Goal: Transaction & Acquisition: Purchase product/service

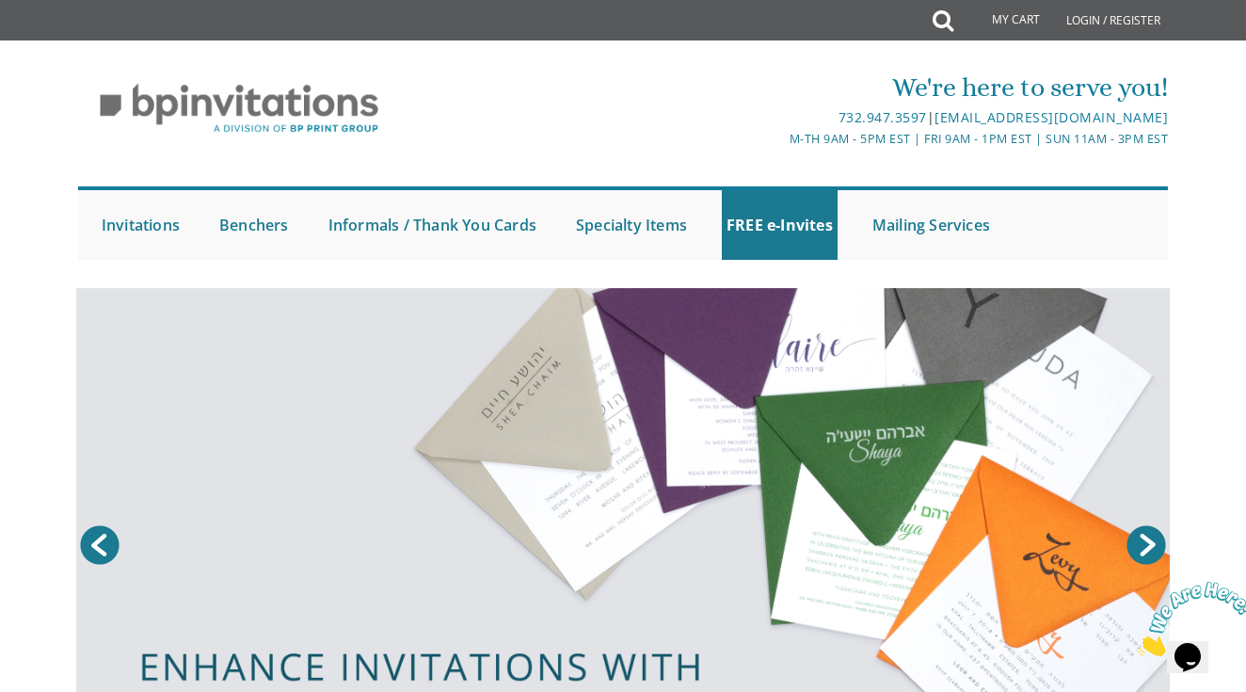
click at [1003, 24] on link "My Cart" at bounding box center [1003, 21] width 102 height 38
click at [406, 224] on link "Informals / Thank You Cards" at bounding box center [432, 225] width 217 height 70
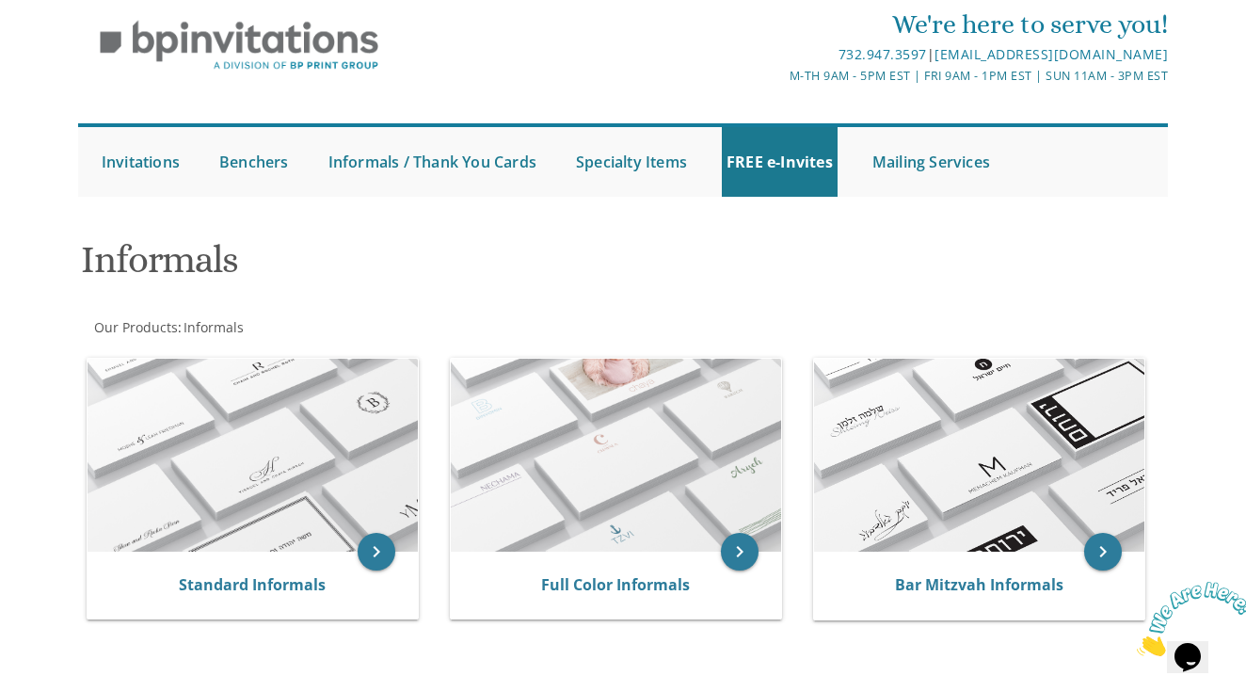
scroll to position [64, 0]
click at [412, 157] on link "Informals / Thank You Cards" at bounding box center [432, 161] width 217 height 70
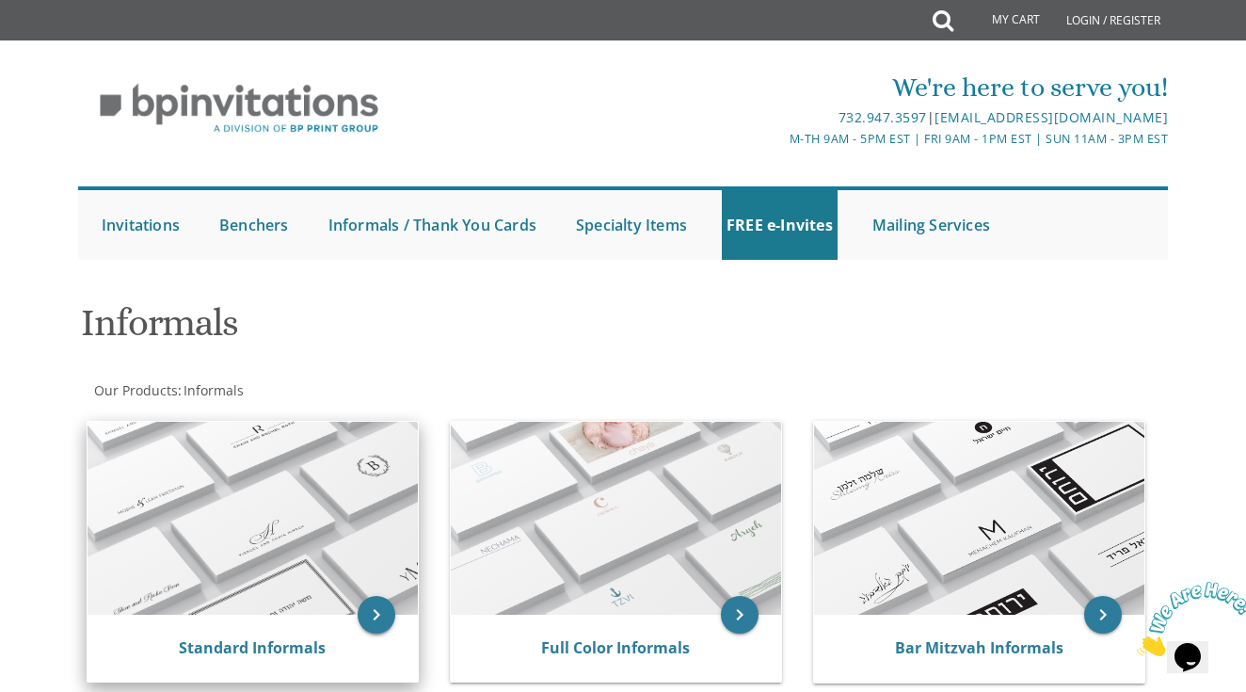
click at [377, 600] on icon "keyboard_arrow_right" at bounding box center [377, 615] width 38 height 38
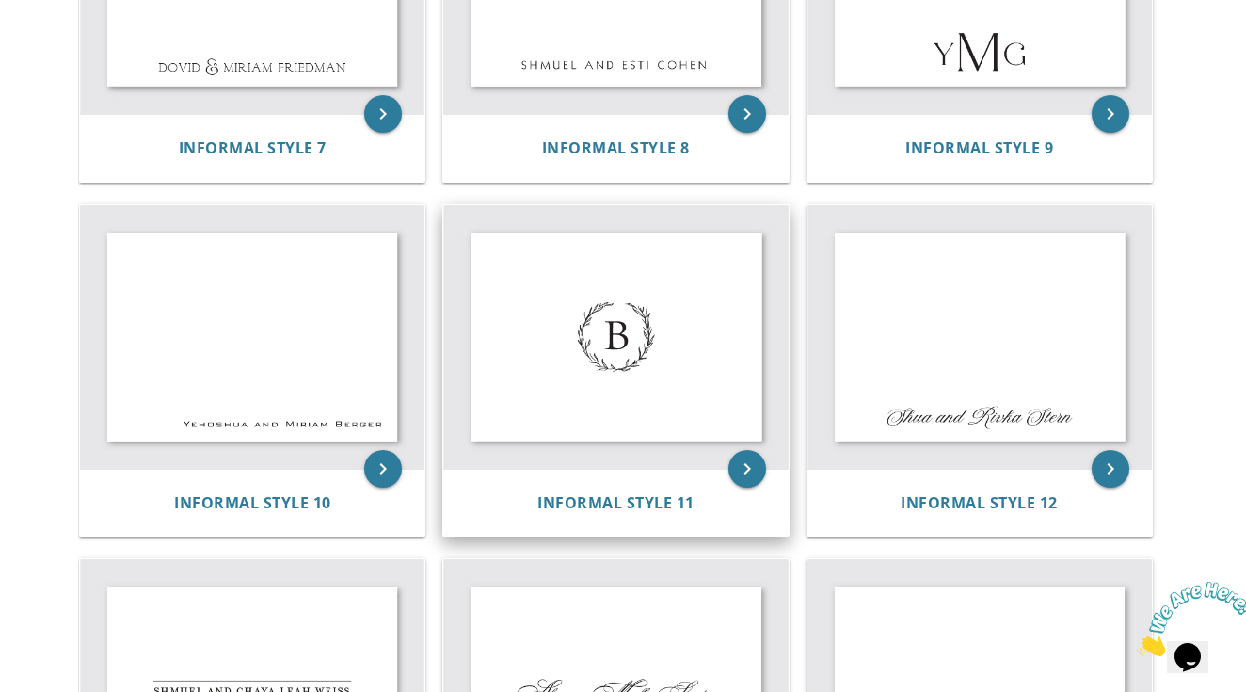
scroll to position [1288, 0]
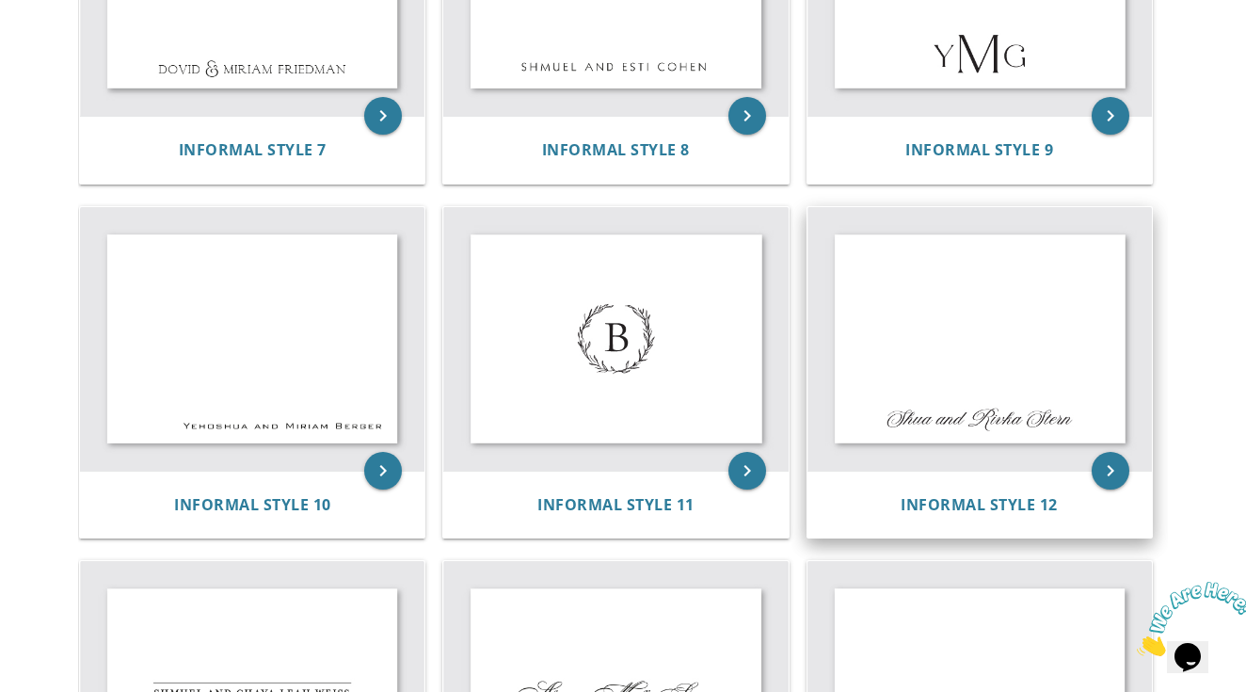
click at [950, 300] on img at bounding box center [980, 339] width 345 height 264
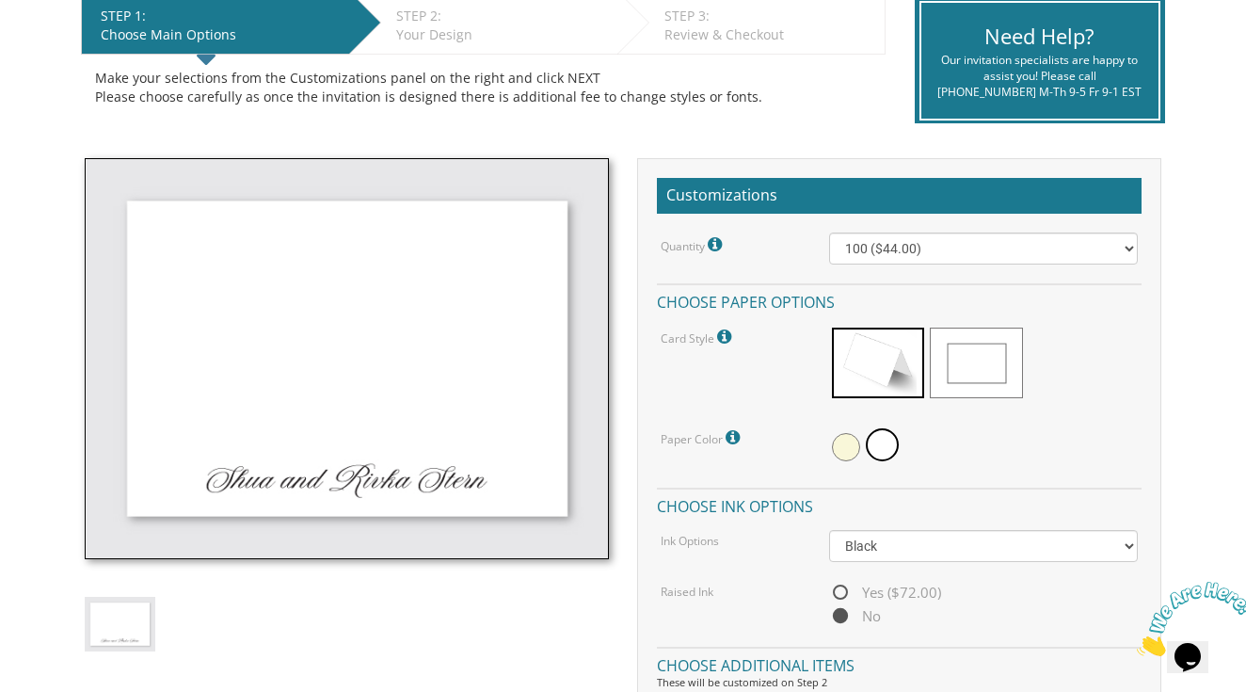
scroll to position [405, 0]
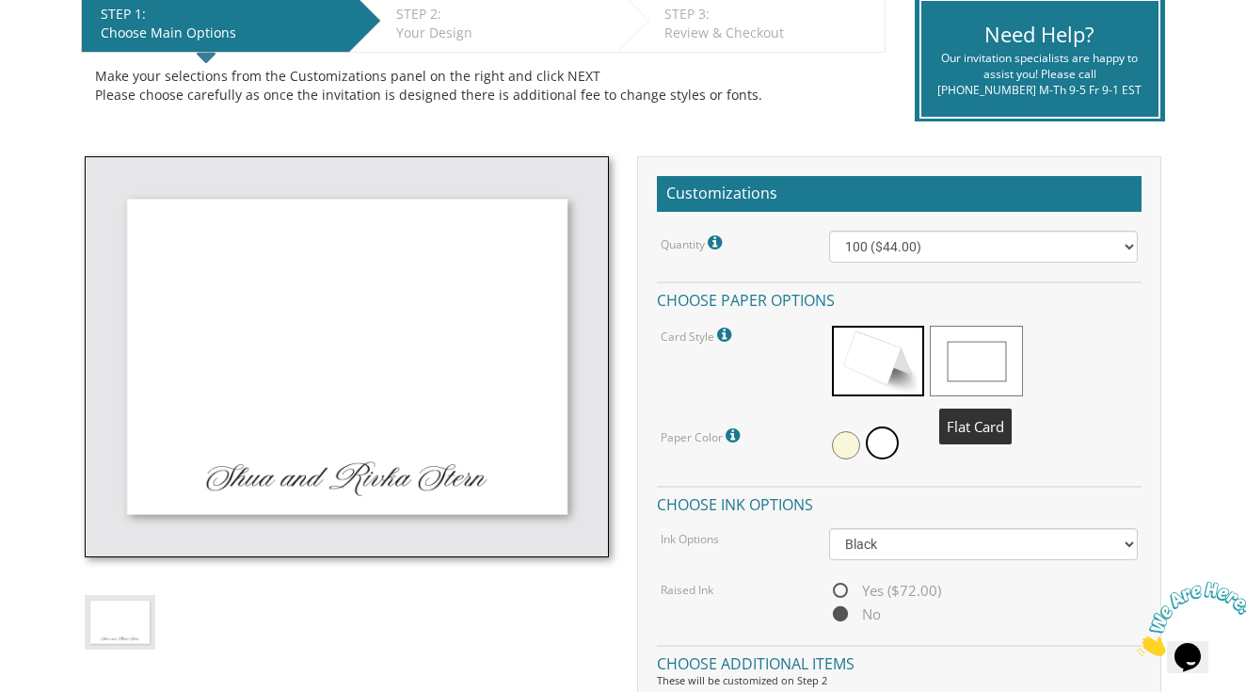
click at [977, 357] on span at bounding box center [976, 361] width 92 height 71
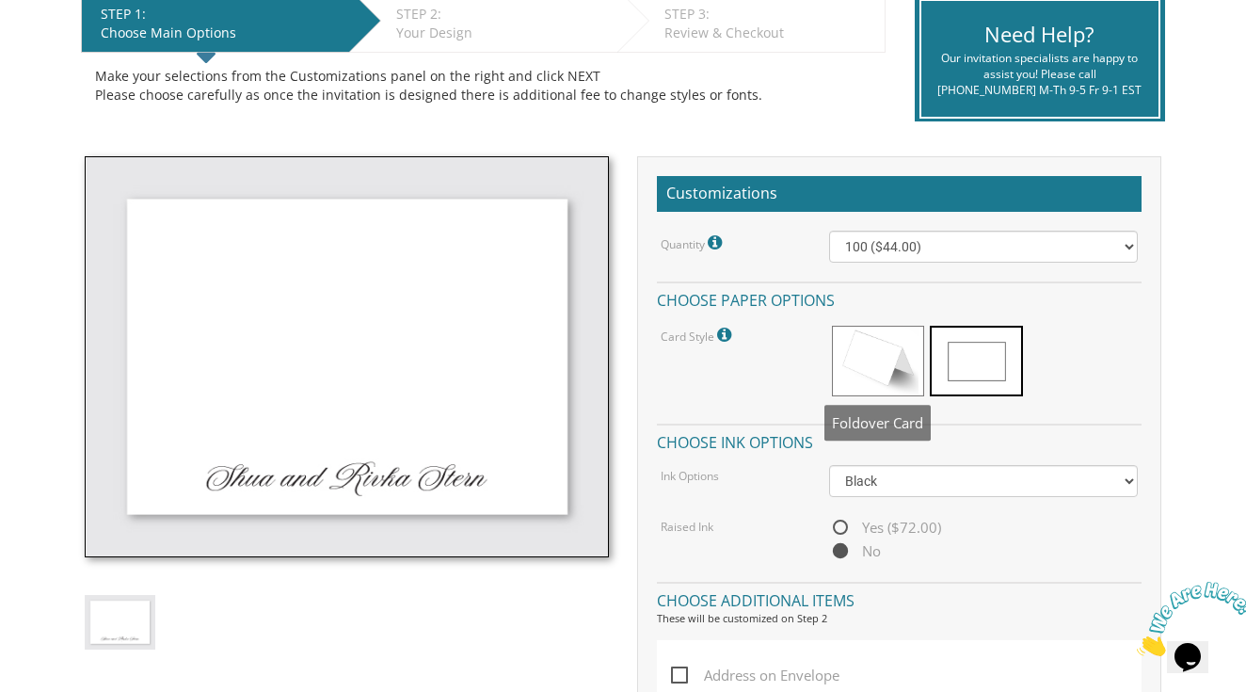
click at [880, 368] on span at bounding box center [878, 361] width 92 height 71
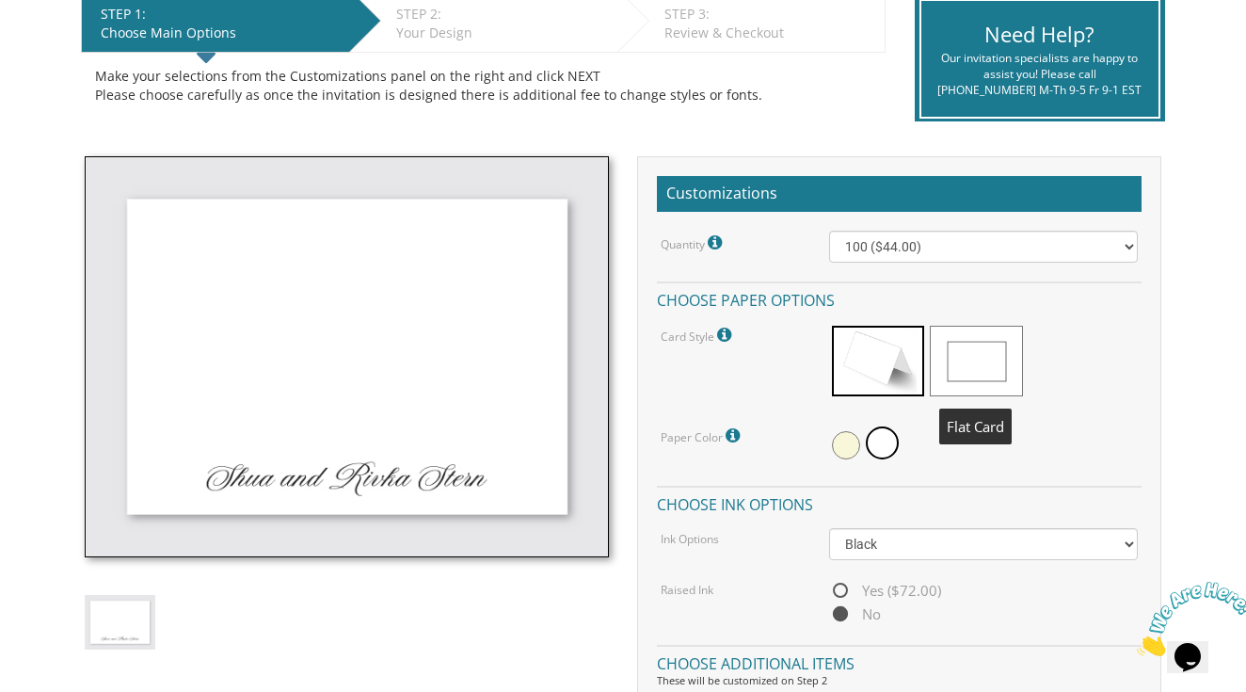
click at [960, 345] on span at bounding box center [976, 361] width 92 height 71
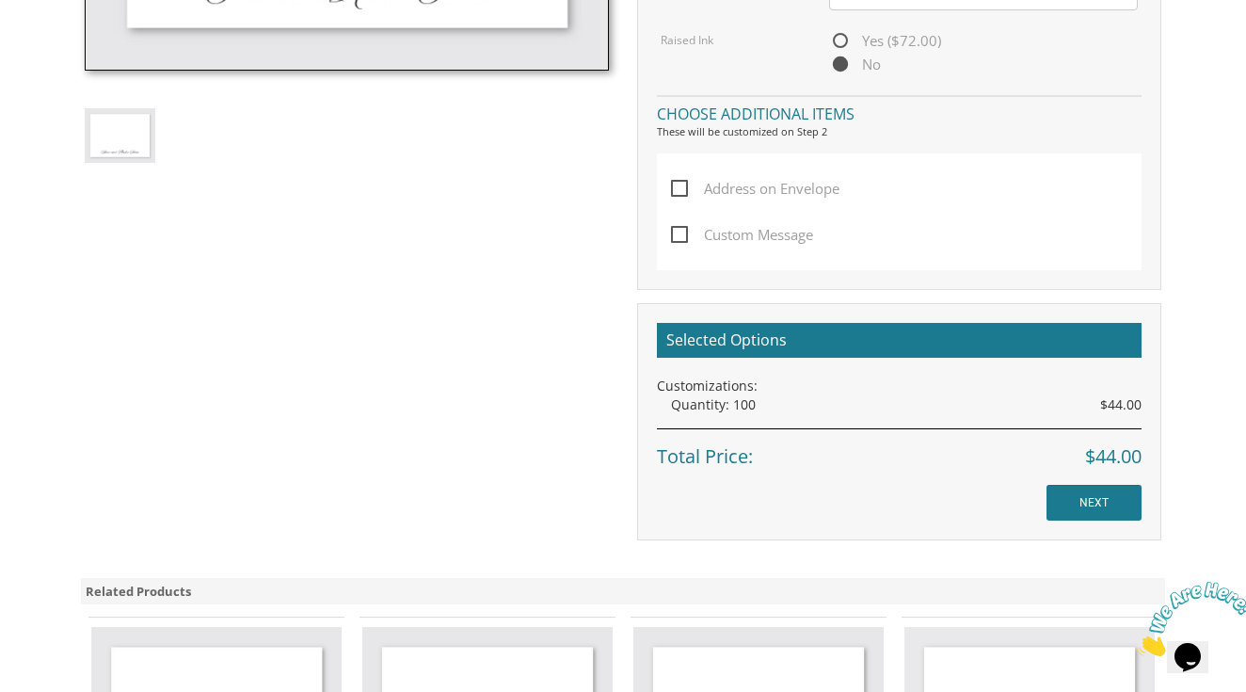
scroll to position [962, 0]
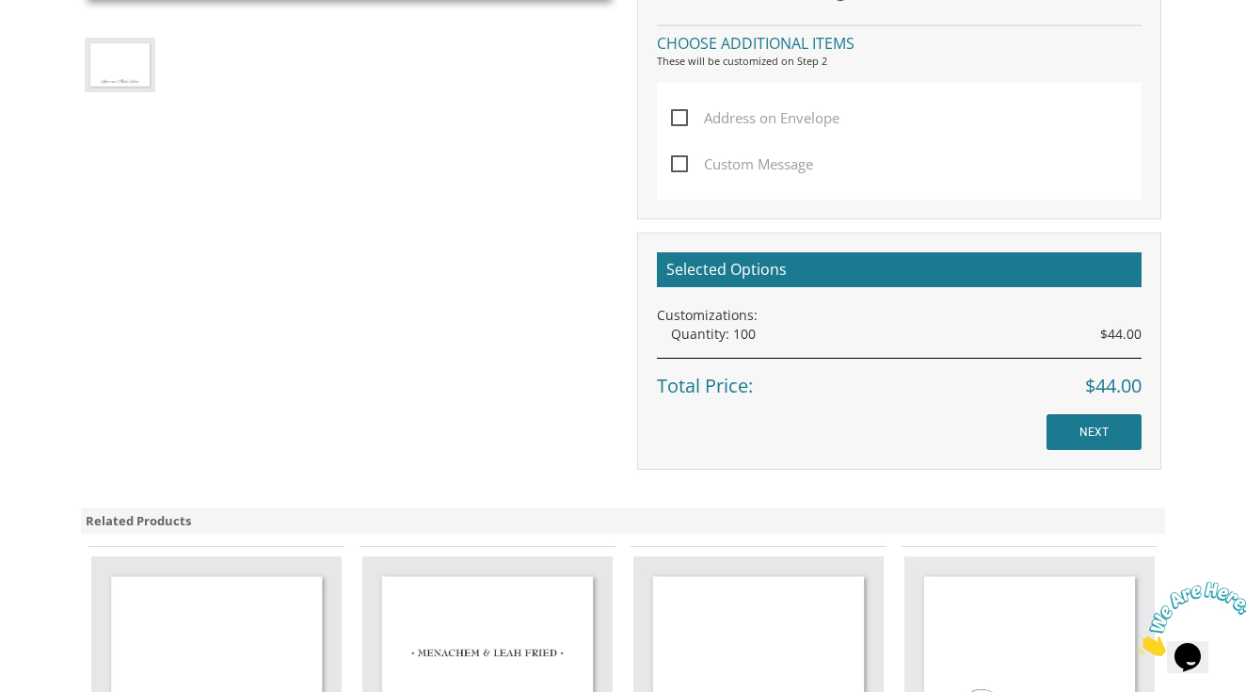
click at [1108, 429] on input "NEXT" at bounding box center [1094, 432] width 95 height 36
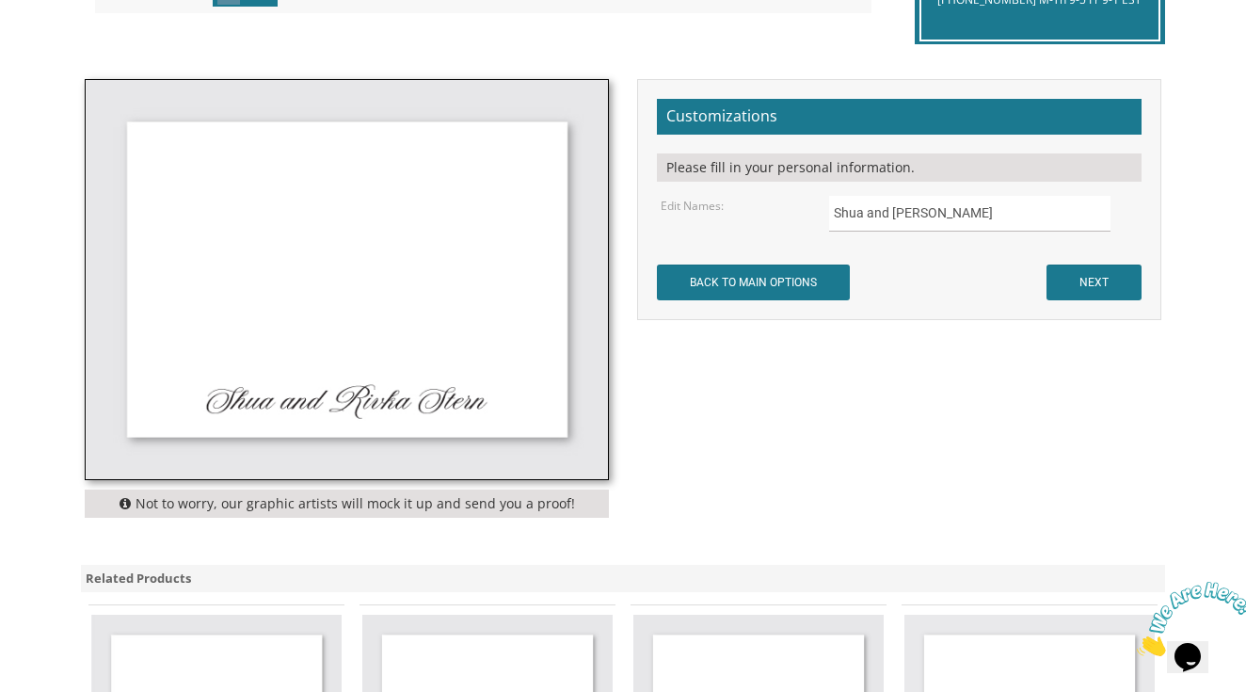
scroll to position [506, 0]
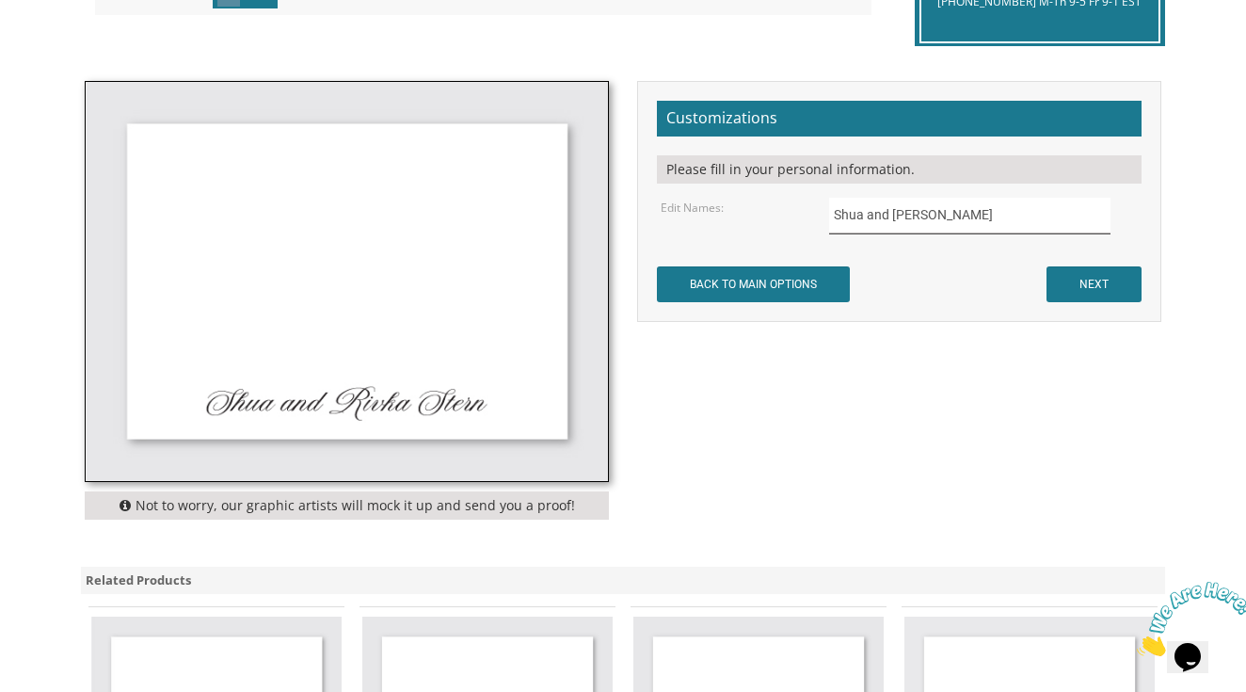
click at [1003, 218] on input "Shua and Rivka Stern" at bounding box center [969, 216] width 281 height 37
type input "Yehuda and Dina Wolf"
click at [1090, 280] on input "NEXT" at bounding box center [1094, 284] width 95 height 36
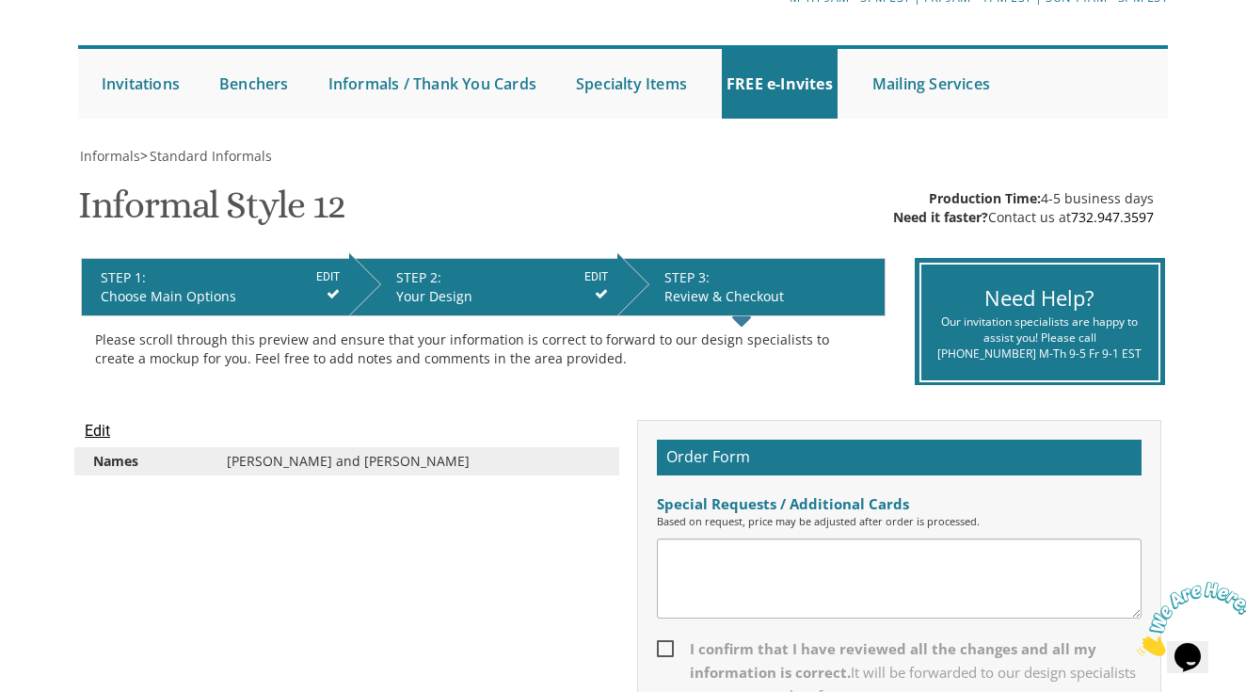
scroll to position [427, 0]
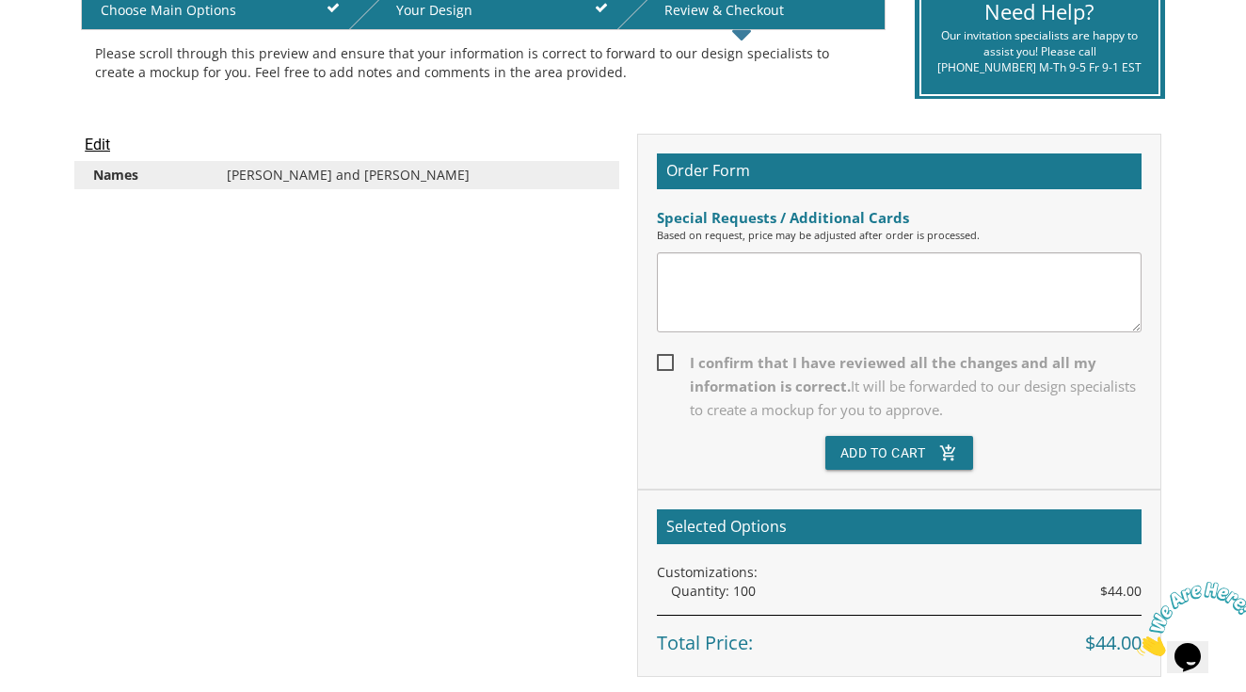
click at [673, 355] on span "I confirm that I have reviewed all the changes and all my information is correc…" at bounding box center [899, 386] width 485 height 71
click at [669, 355] on input "I confirm that I have reviewed all the changes and all my information is correc…" at bounding box center [663, 361] width 12 height 12
checkbox input "true"
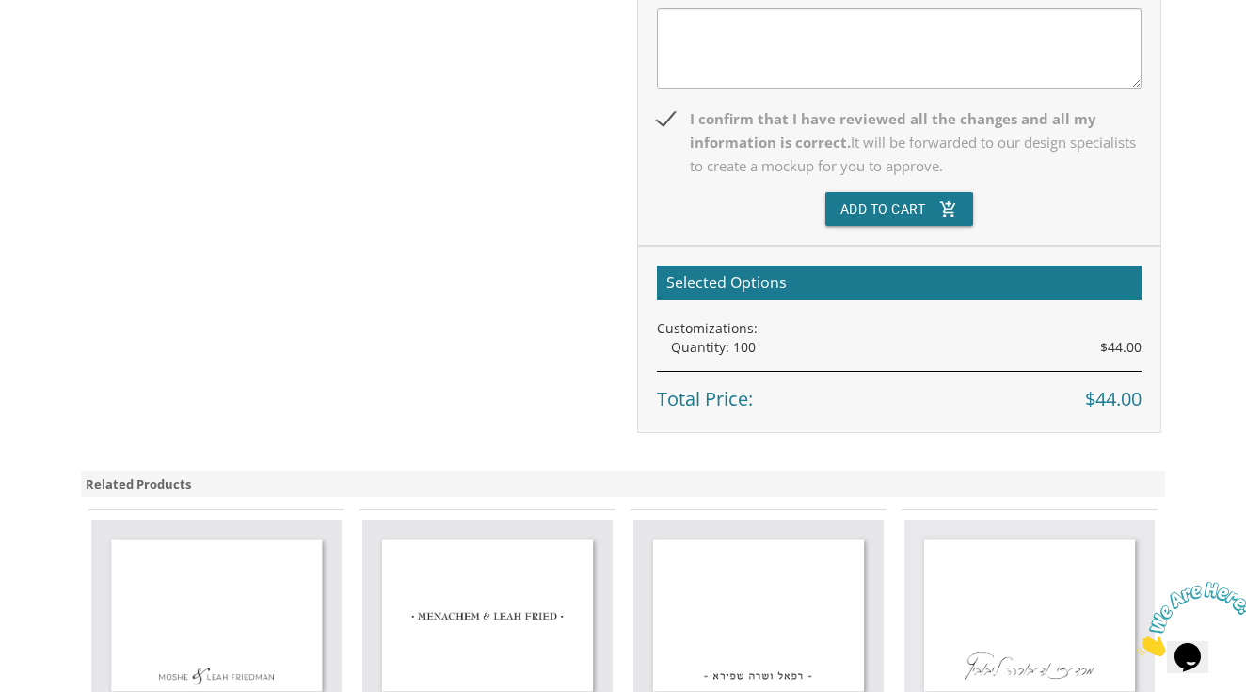
scroll to position [685, 0]
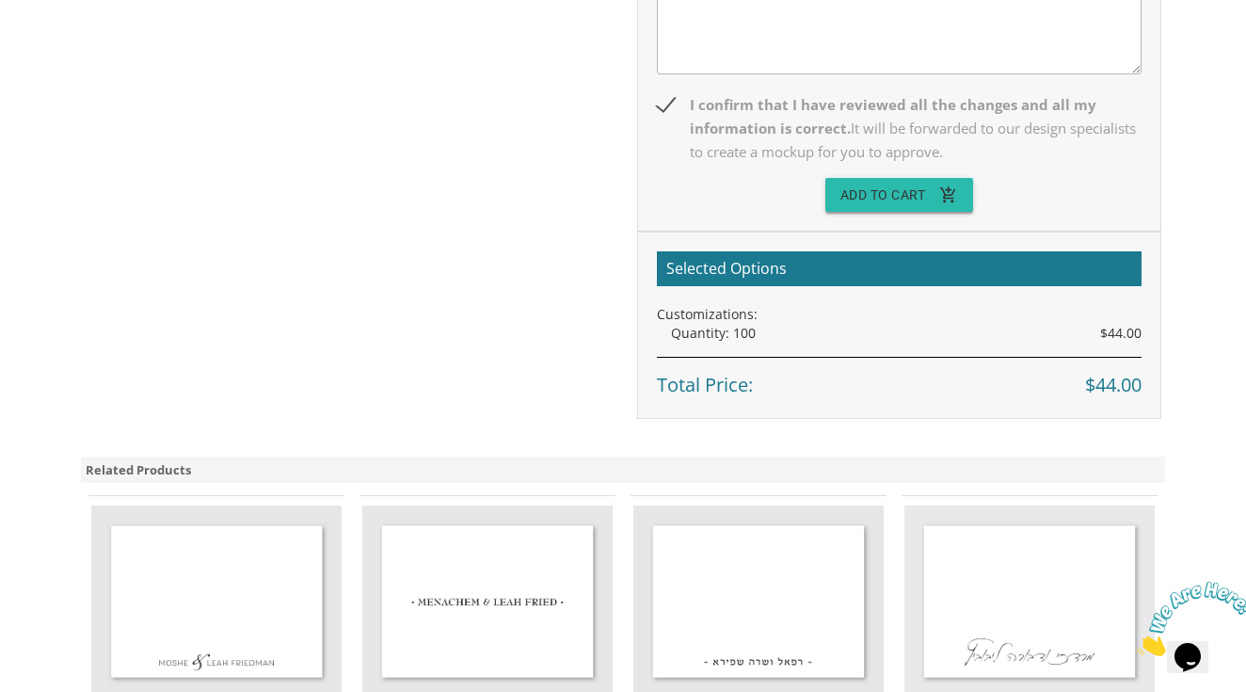
click at [883, 201] on button "Add To Cart add_shopping_cart" at bounding box center [900, 195] width 149 height 34
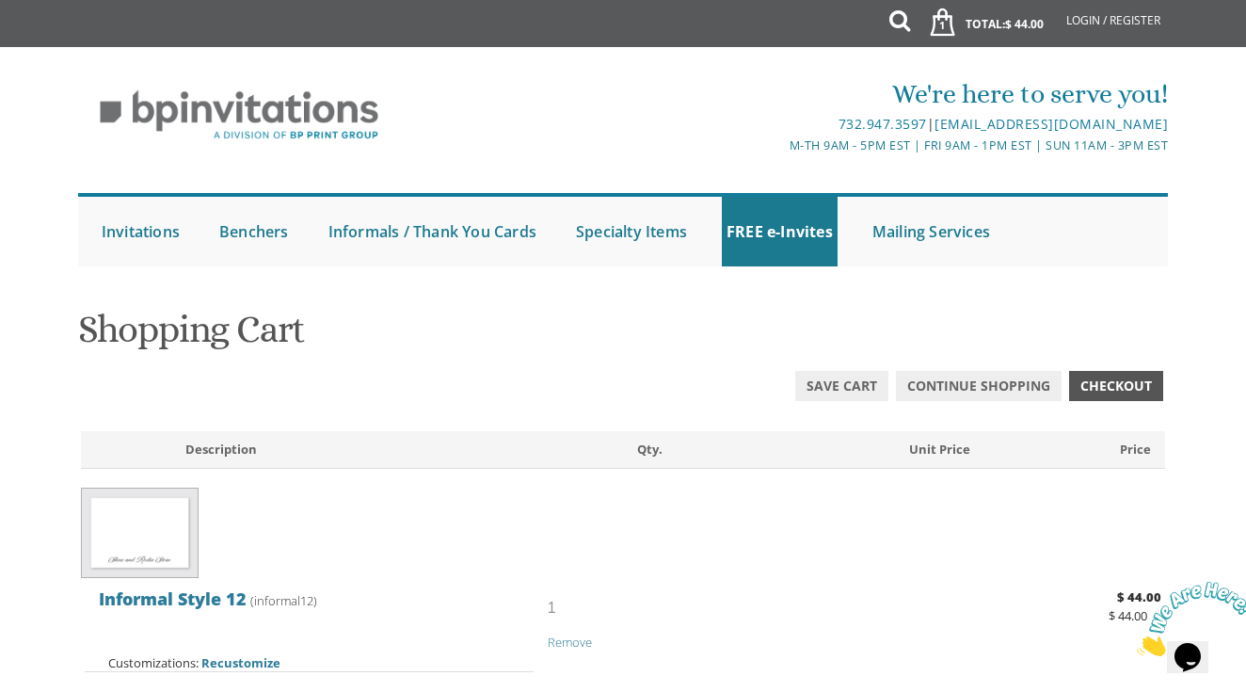
click at [1119, 377] on span "Checkout" at bounding box center [1117, 386] width 72 height 19
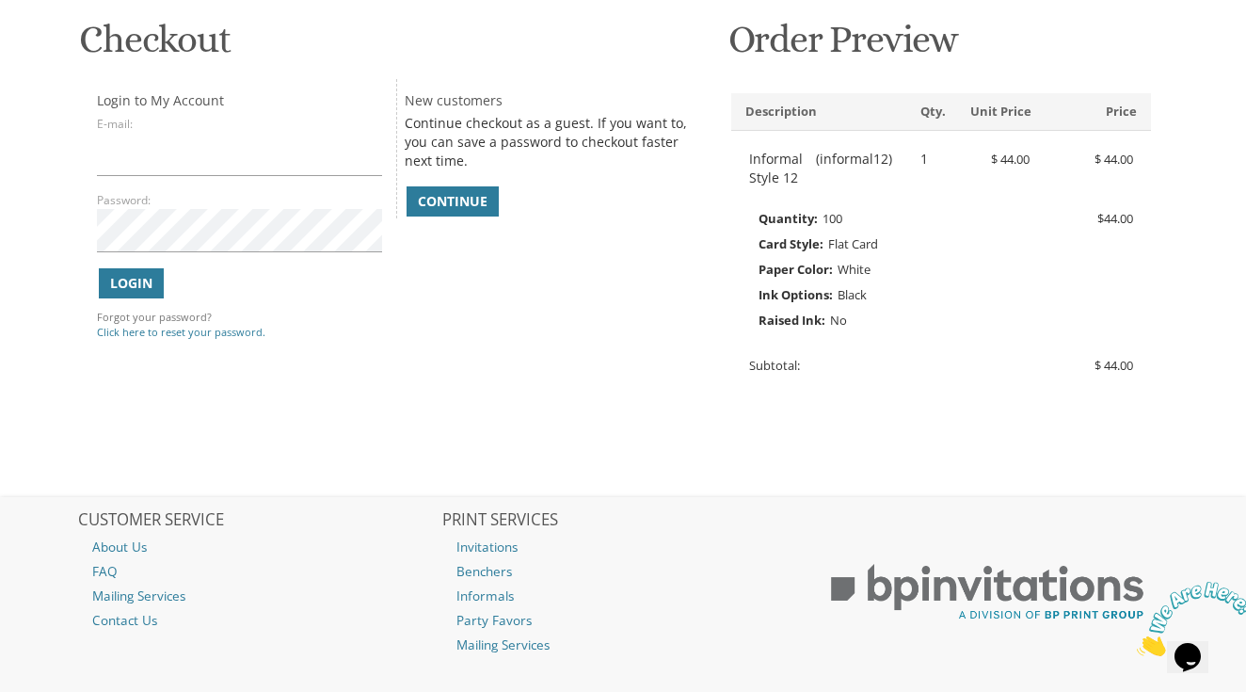
scroll to position [292, 0]
click at [479, 190] on span "Continue" at bounding box center [453, 199] width 70 height 19
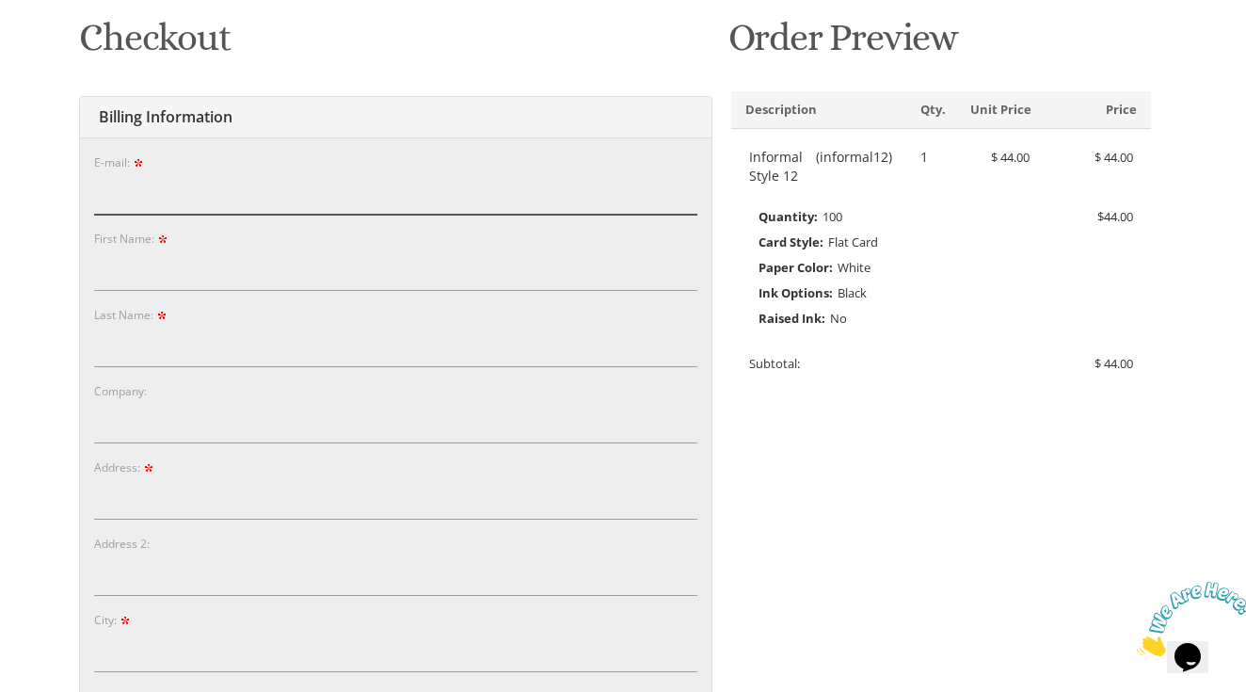
type input "[EMAIL_ADDRESS][DOMAIN_NAME]"
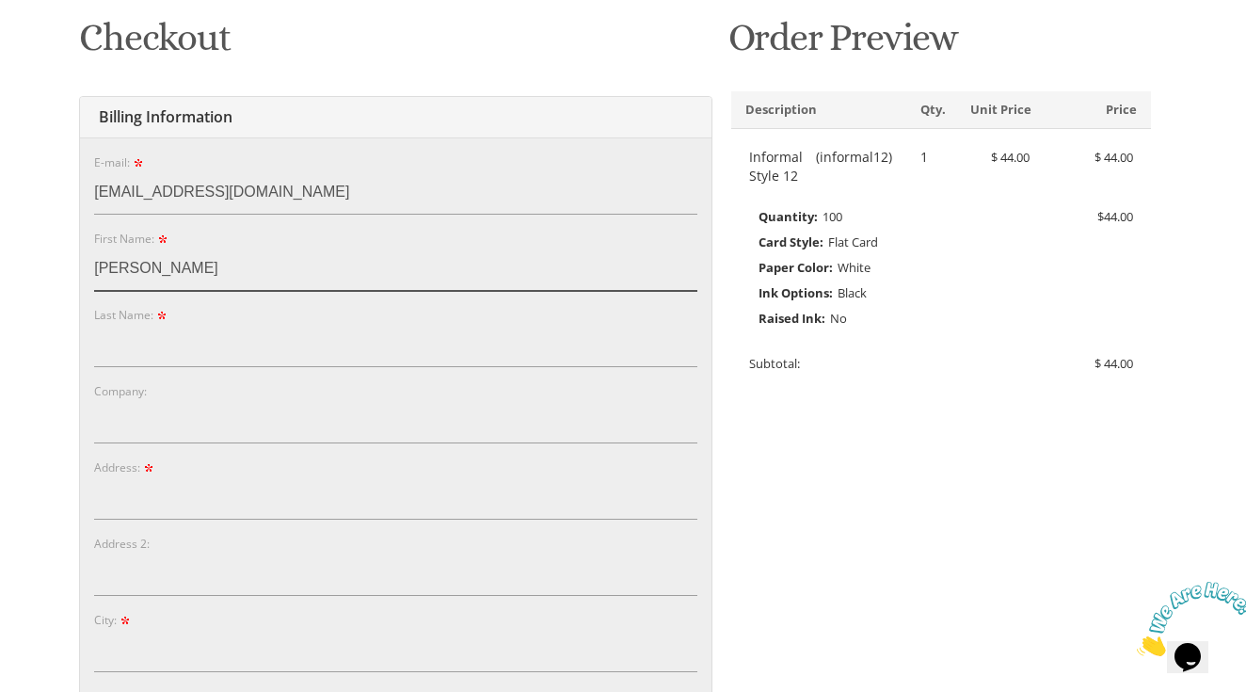
type input "Dina"
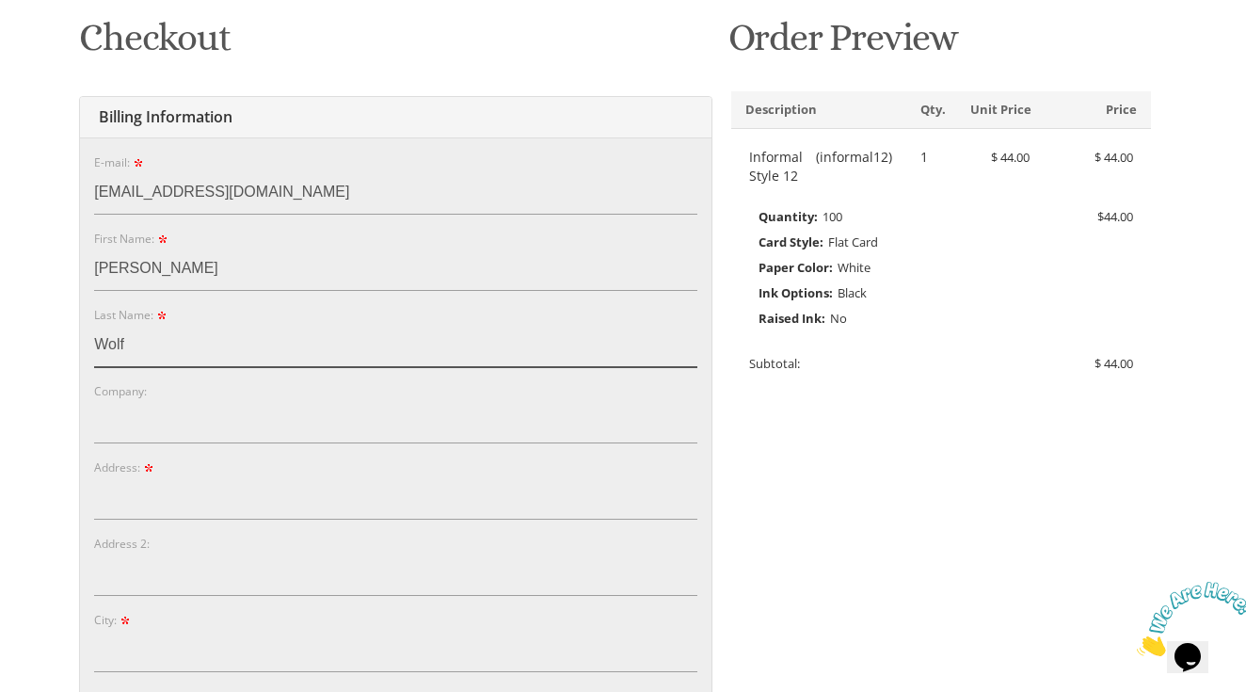
type input "Wolf"
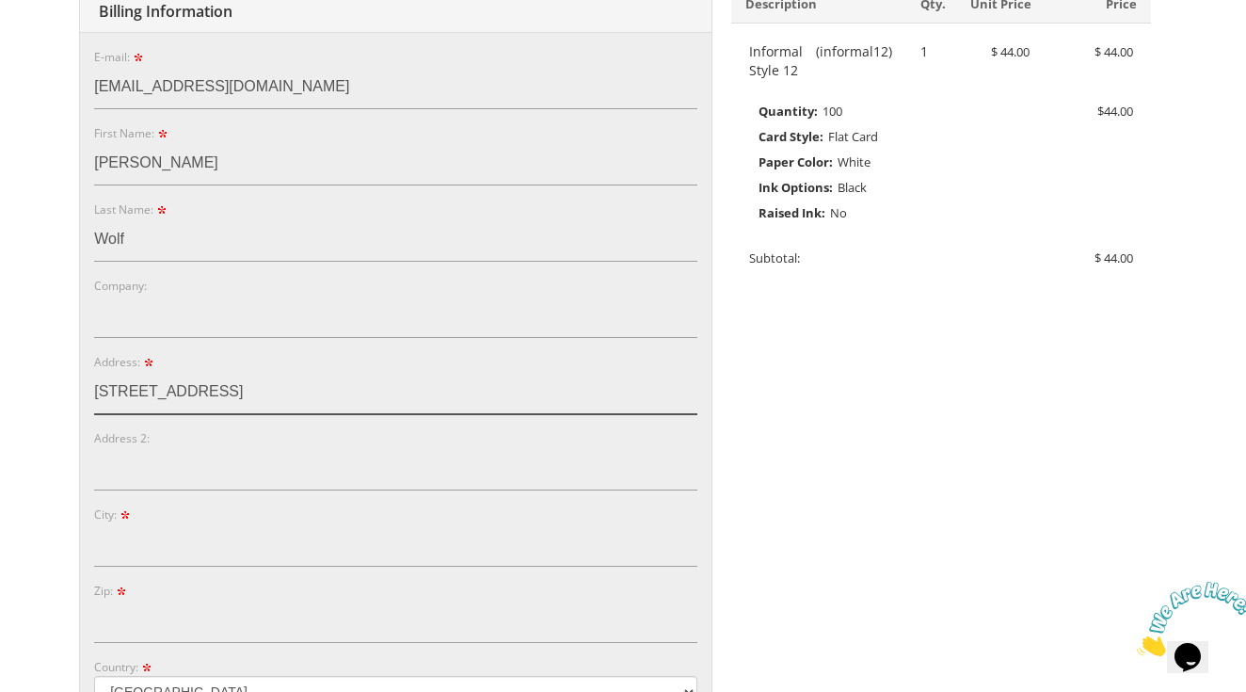
scroll to position [421, 0]
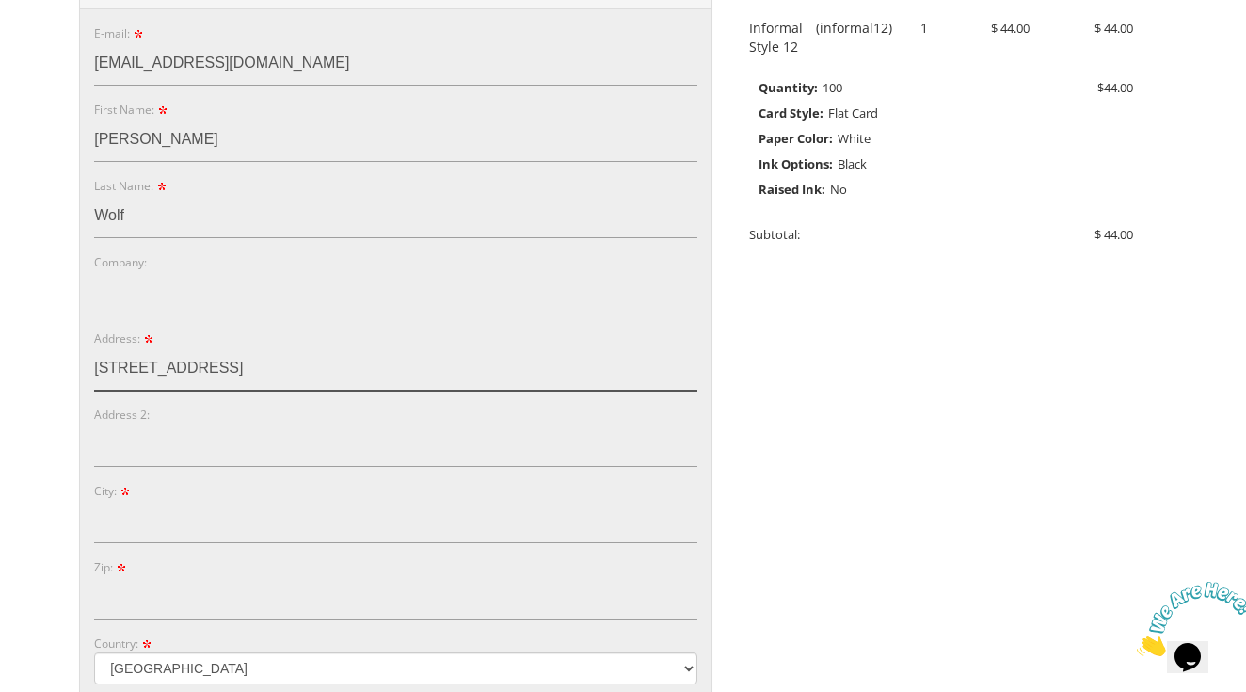
type input "20 deerwood Road"
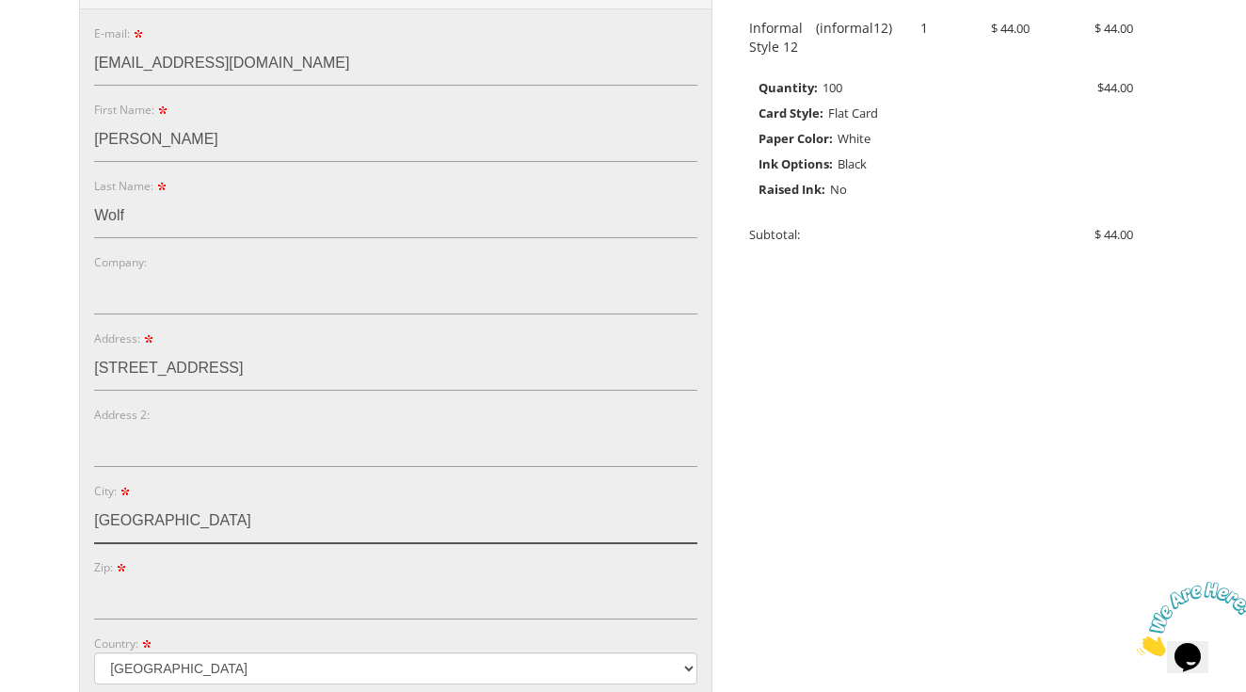
type input "Spring Valley"
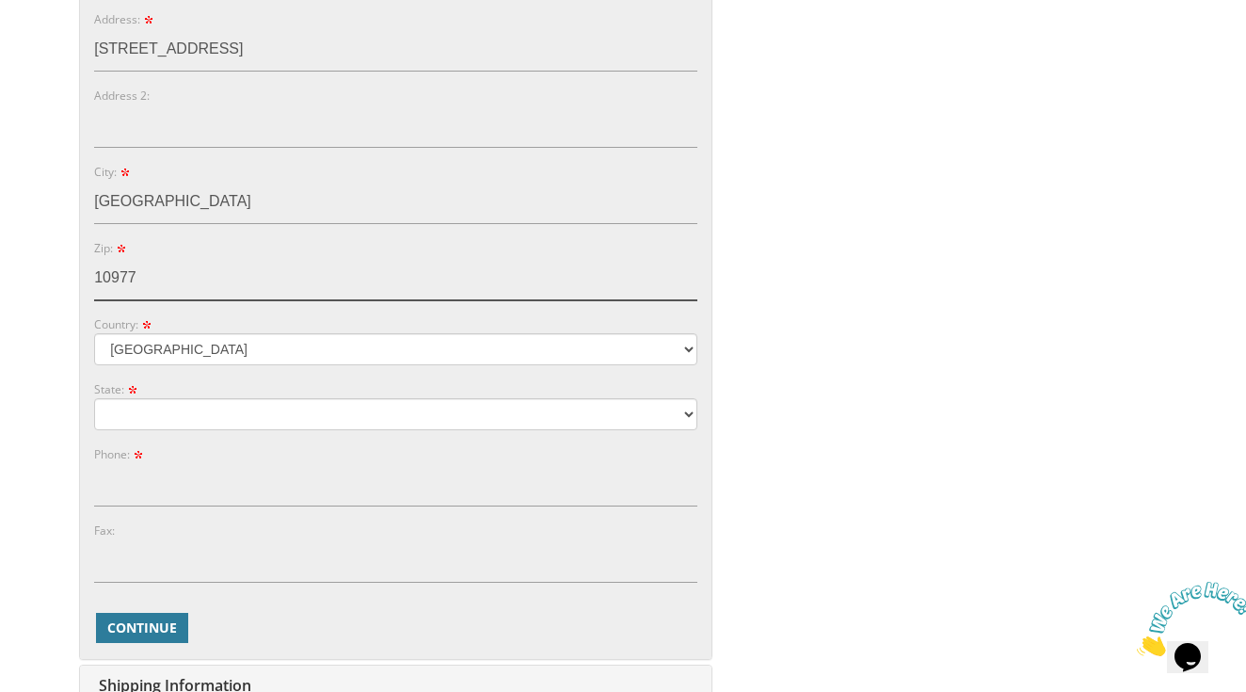
scroll to position [794, 0]
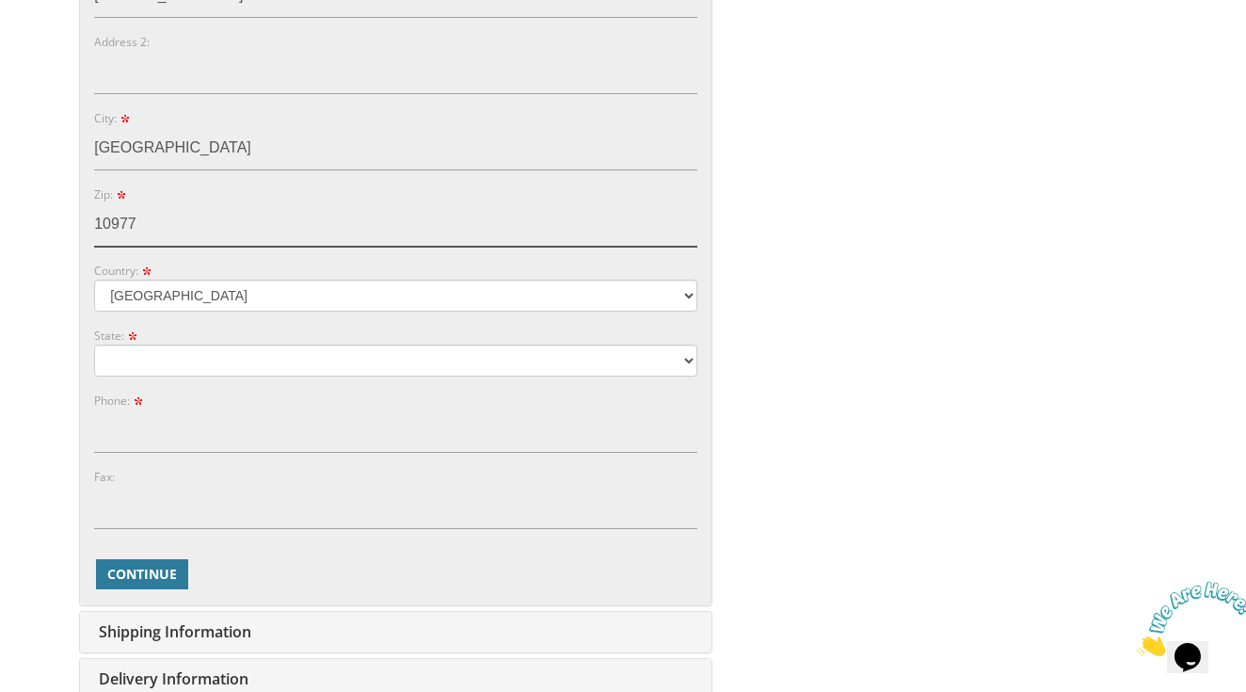
type input "10977"
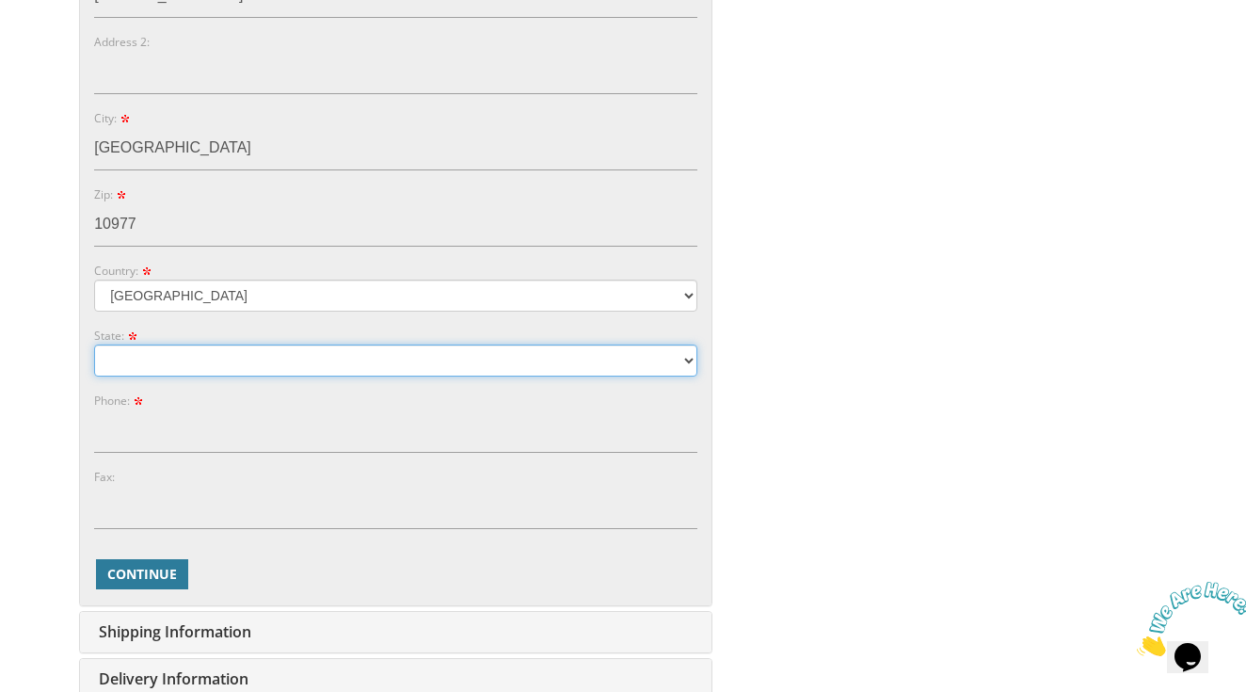
select select "NY"
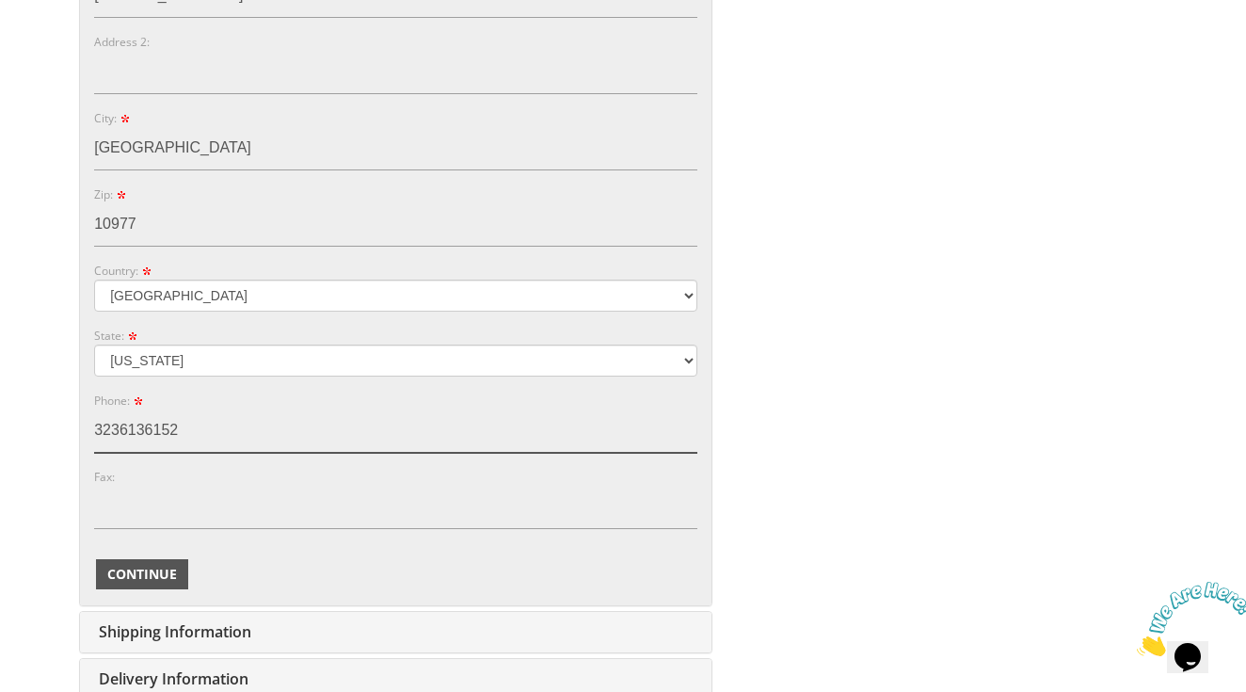
type input "3236136152"
click at [152, 565] on span "Continue" at bounding box center [142, 574] width 70 height 19
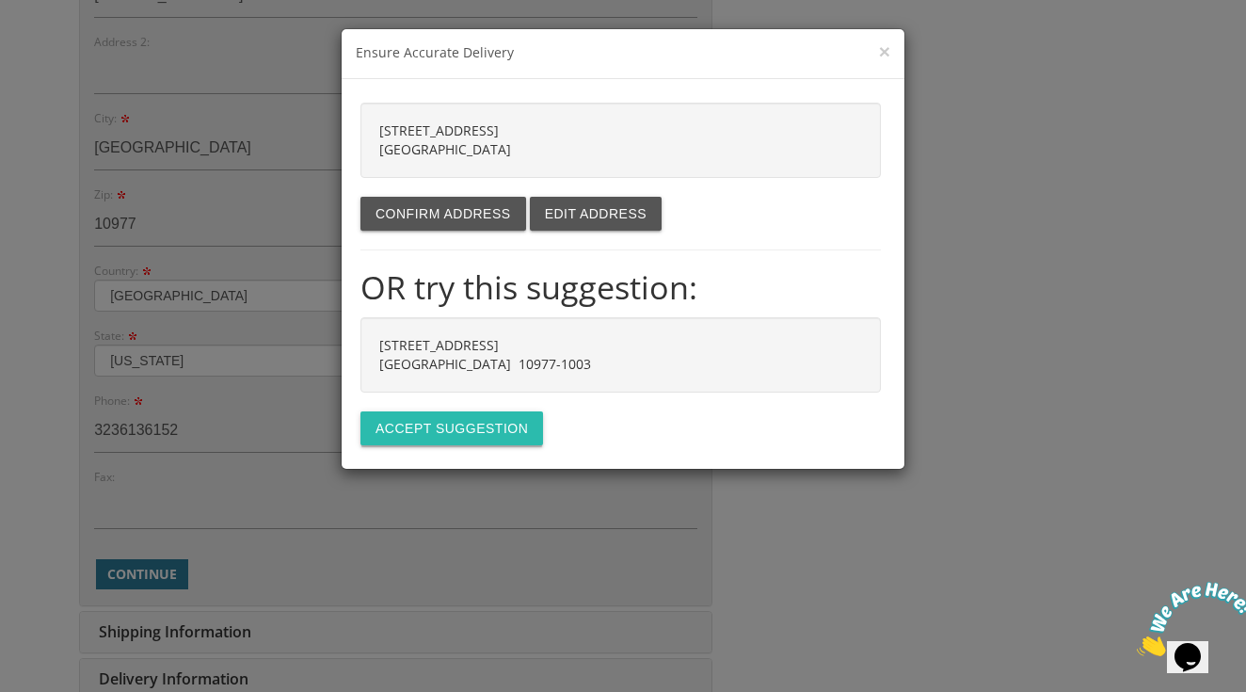
click at [446, 436] on button "Accept suggestion" at bounding box center [452, 428] width 183 height 34
type input "20 DEERWOOD RD"
type input "SPRING VALLEY"
type input "10977-1003"
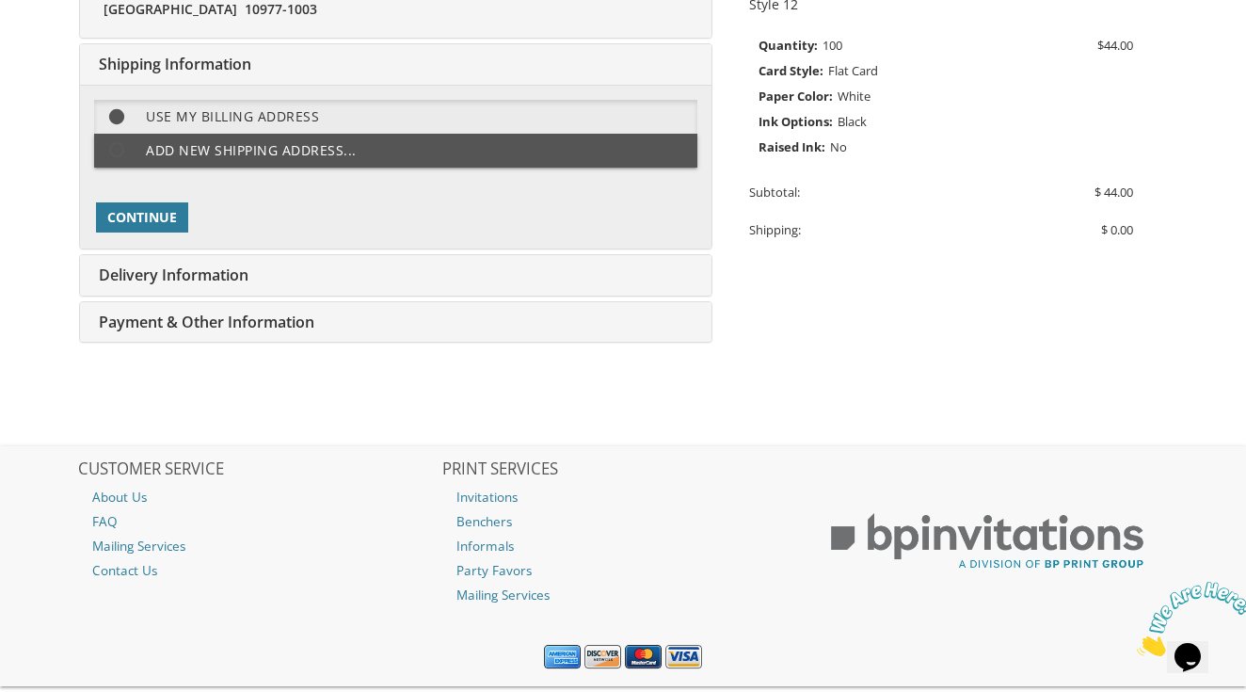
scroll to position [465, 0]
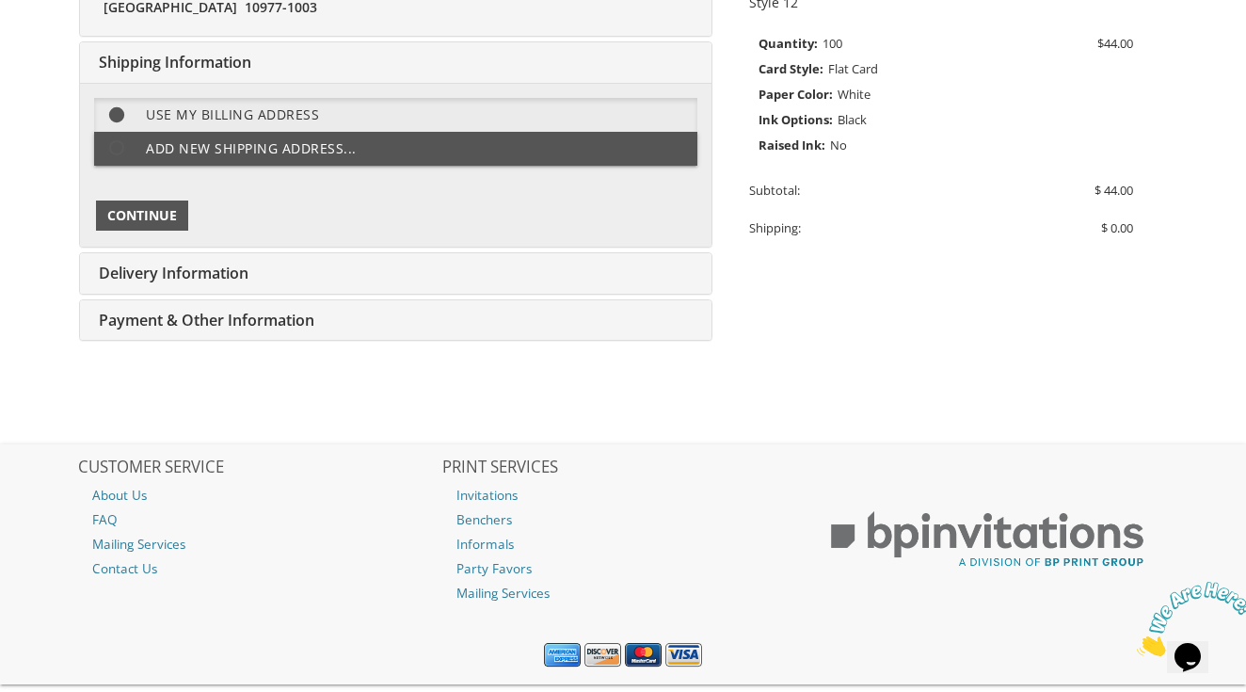
click at [161, 214] on span "Continue" at bounding box center [142, 215] width 70 height 19
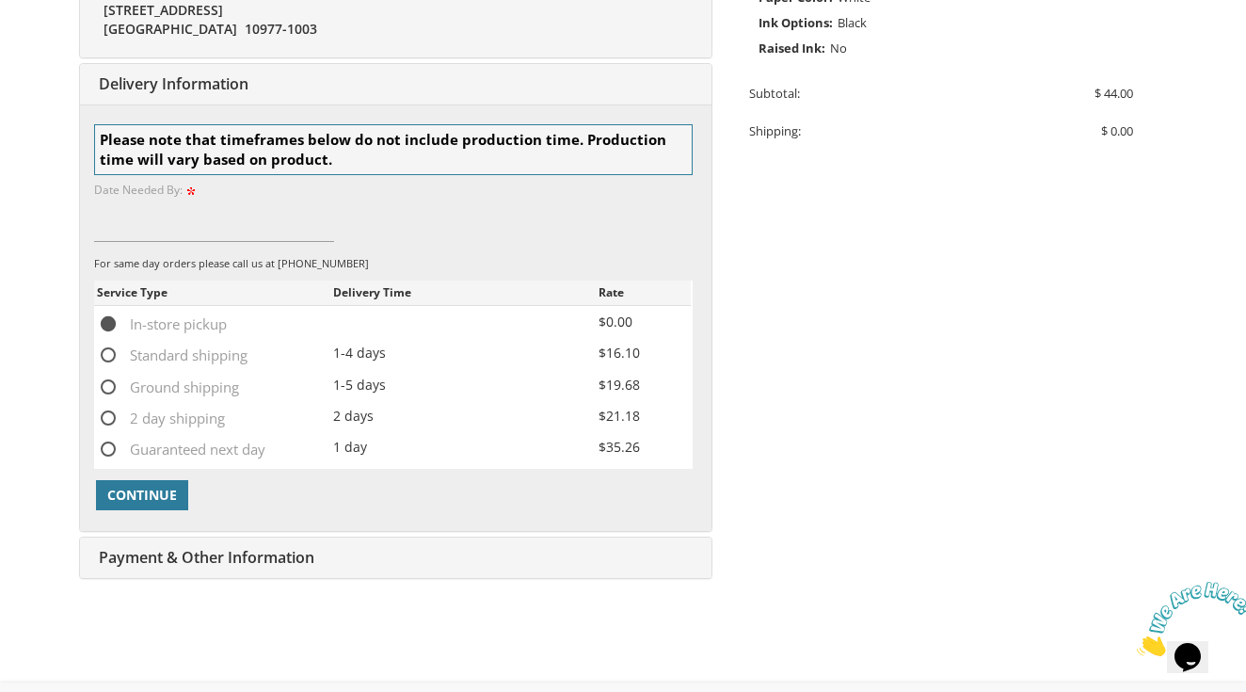
scroll to position [583, 0]
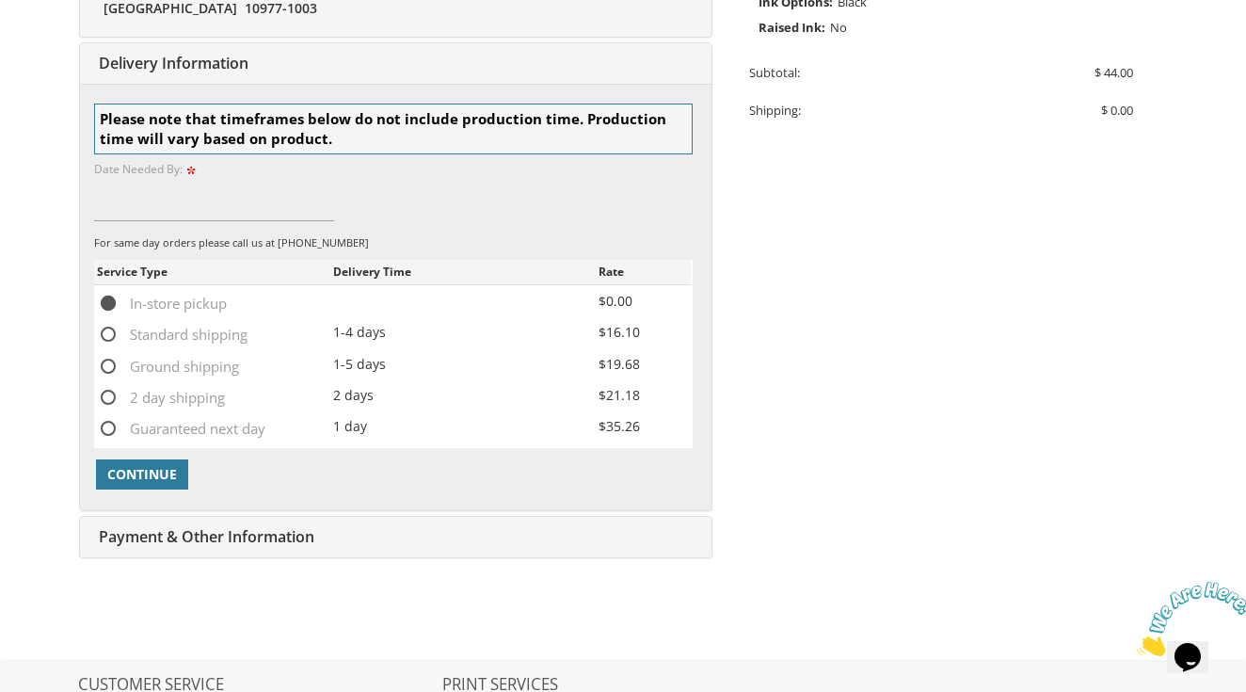
click at [109, 330] on span "Standard shipping" at bounding box center [172, 335] width 151 height 24
click at [109, 330] on input "Standard shipping" at bounding box center [103, 333] width 12 height 12
radio input "true"
click at [143, 465] on span "Continue" at bounding box center [142, 474] width 70 height 19
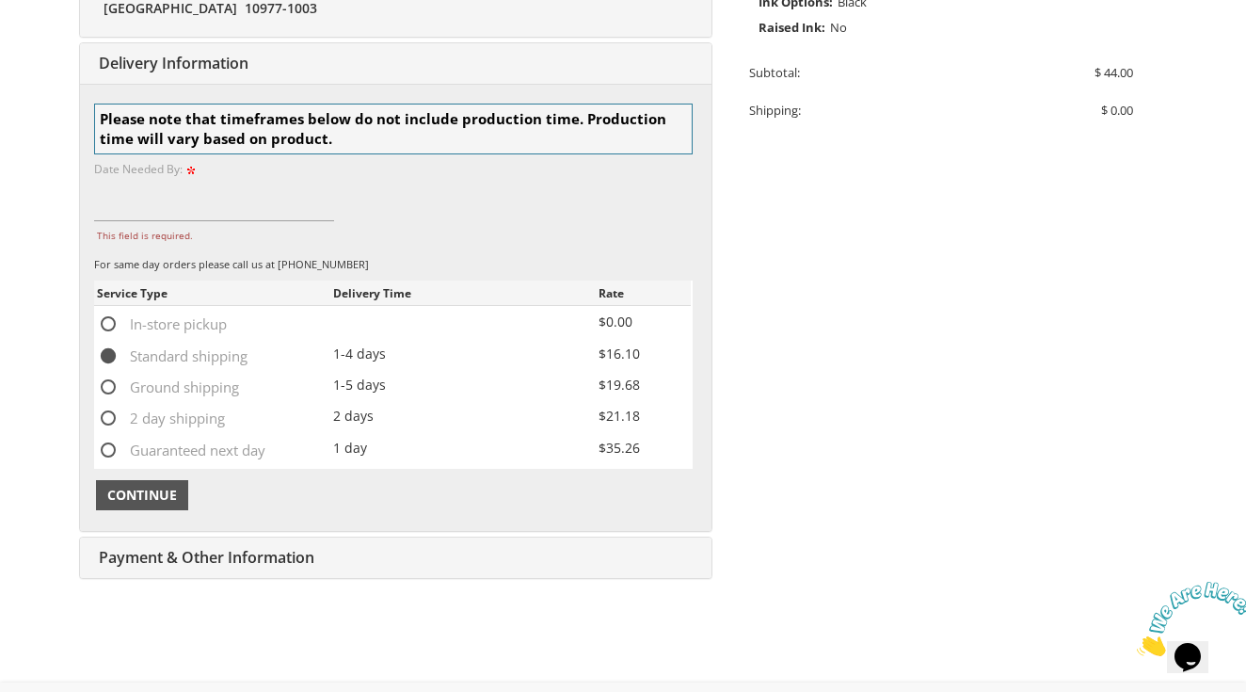
click at [167, 486] on span "Continue" at bounding box center [142, 495] width 70 height 19
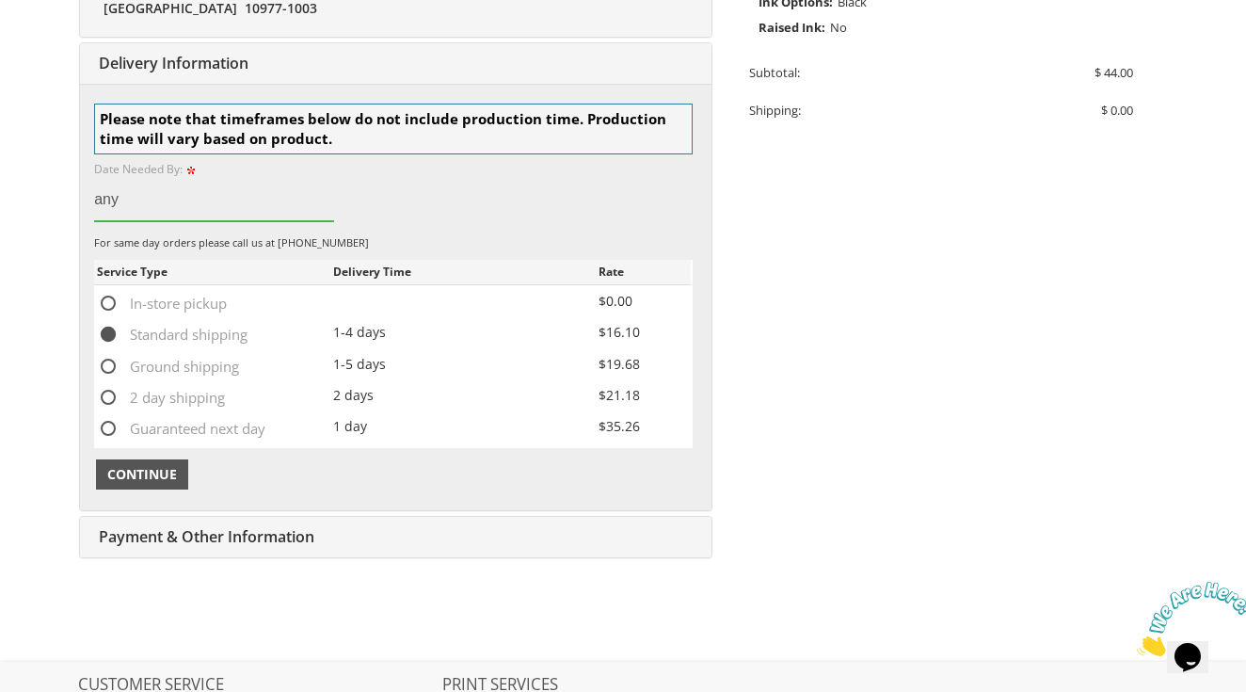
type input "any"
click at [162, 465] on span "Continue" at bounding box center [142, 474] width 70 height 19
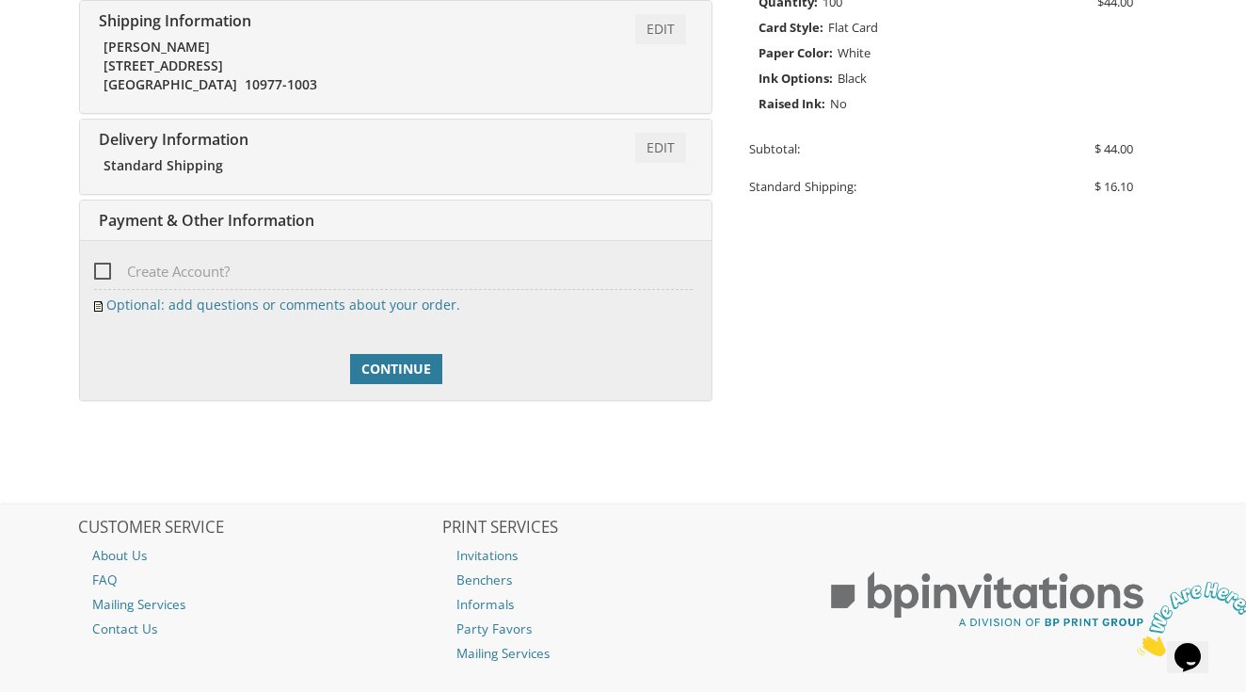
scroll to position [602, 0]
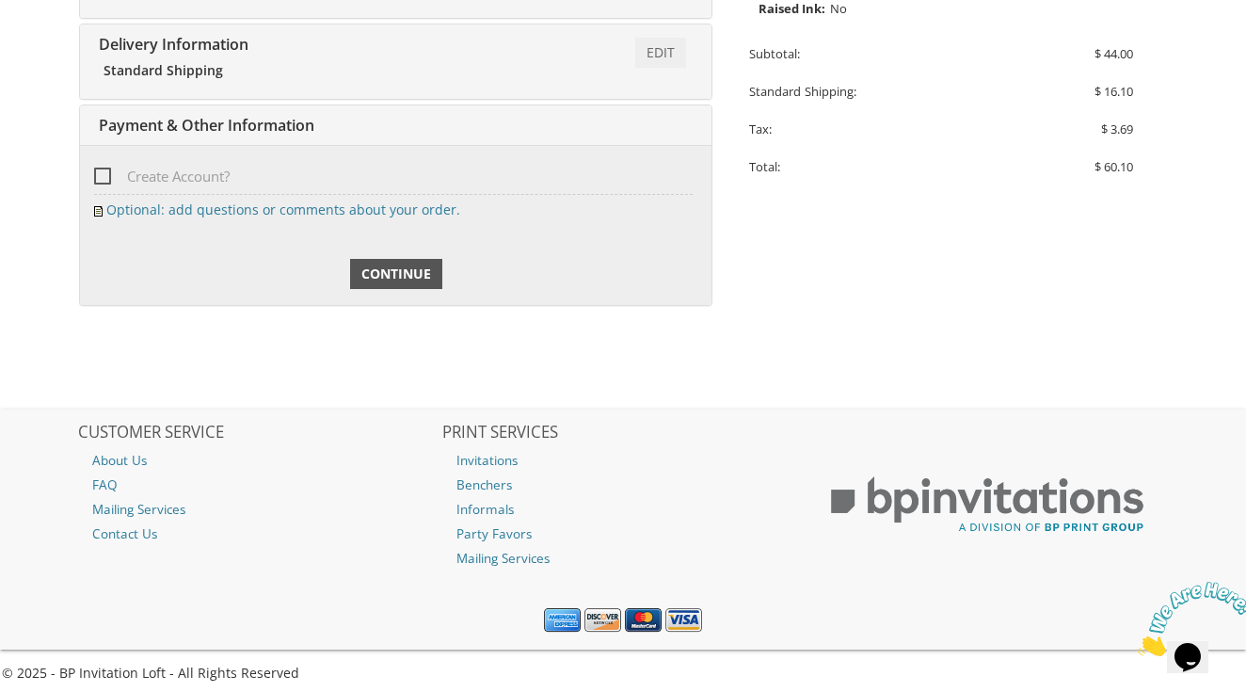
click at [368, 259] on link "Continue" at bounding box center [396, 274] width 92 height 30
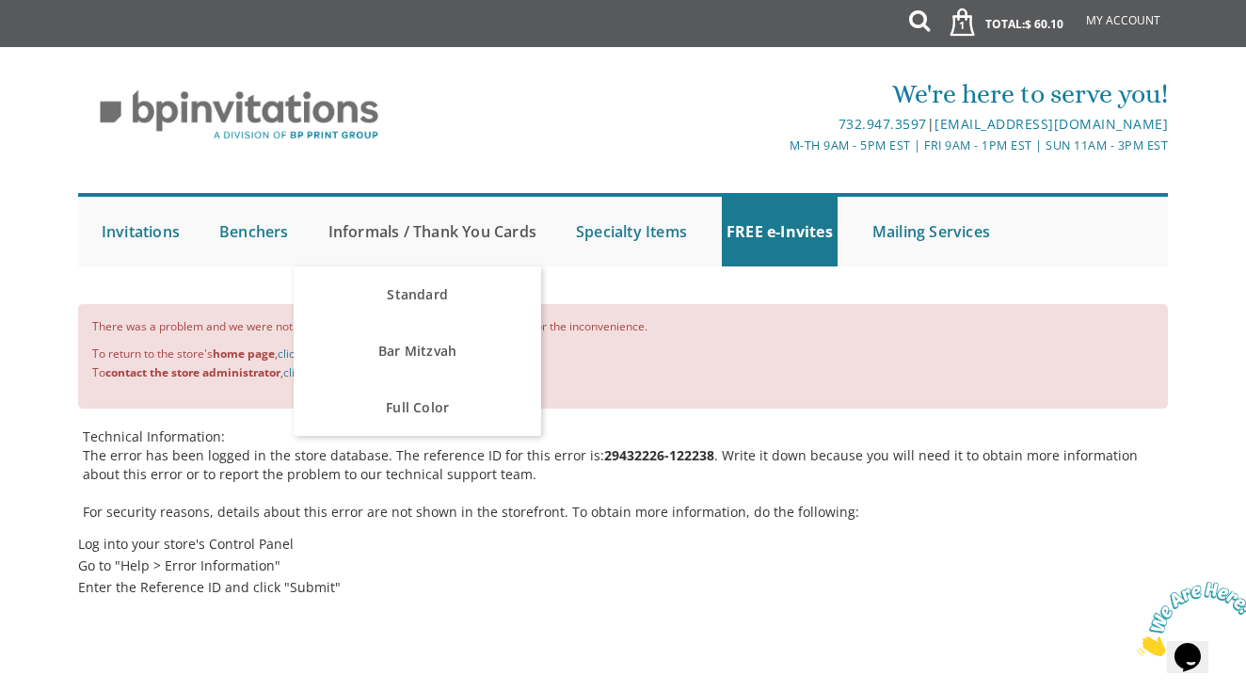
scroll to position [99, 0]
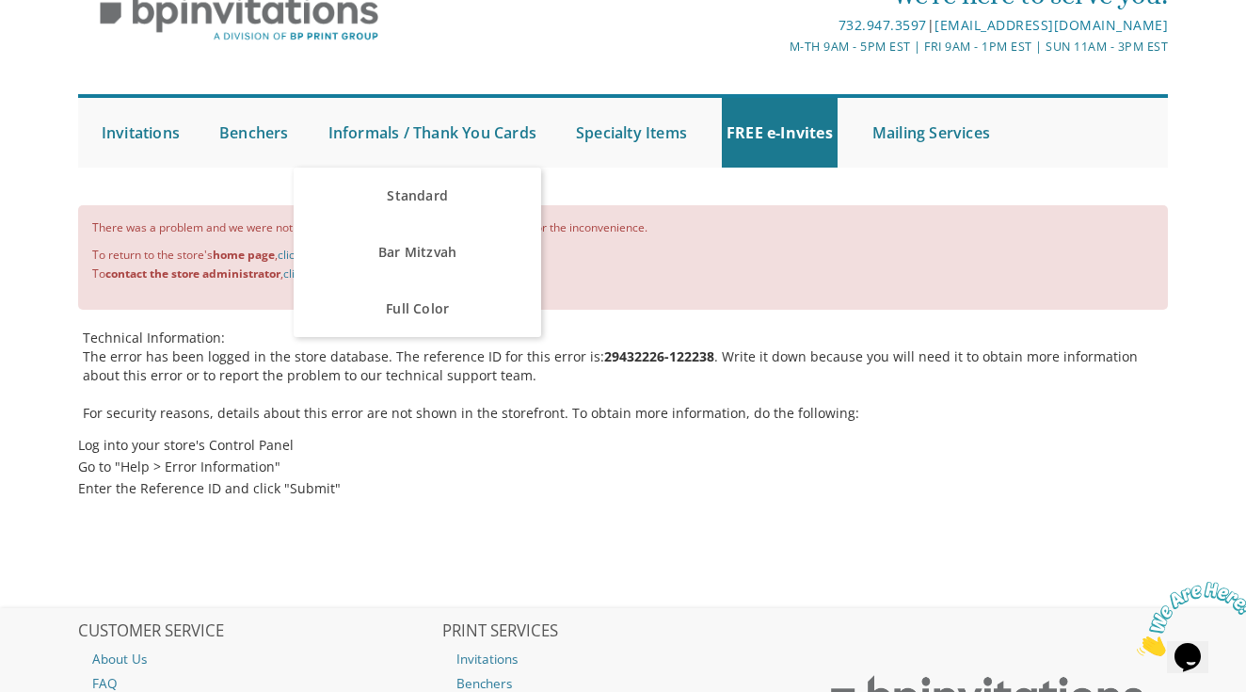
click at [483, 578] on div "There was a problem and we were not able to complete your request. We apologize…" at bounding box center [623, 402] width 1122 height 412
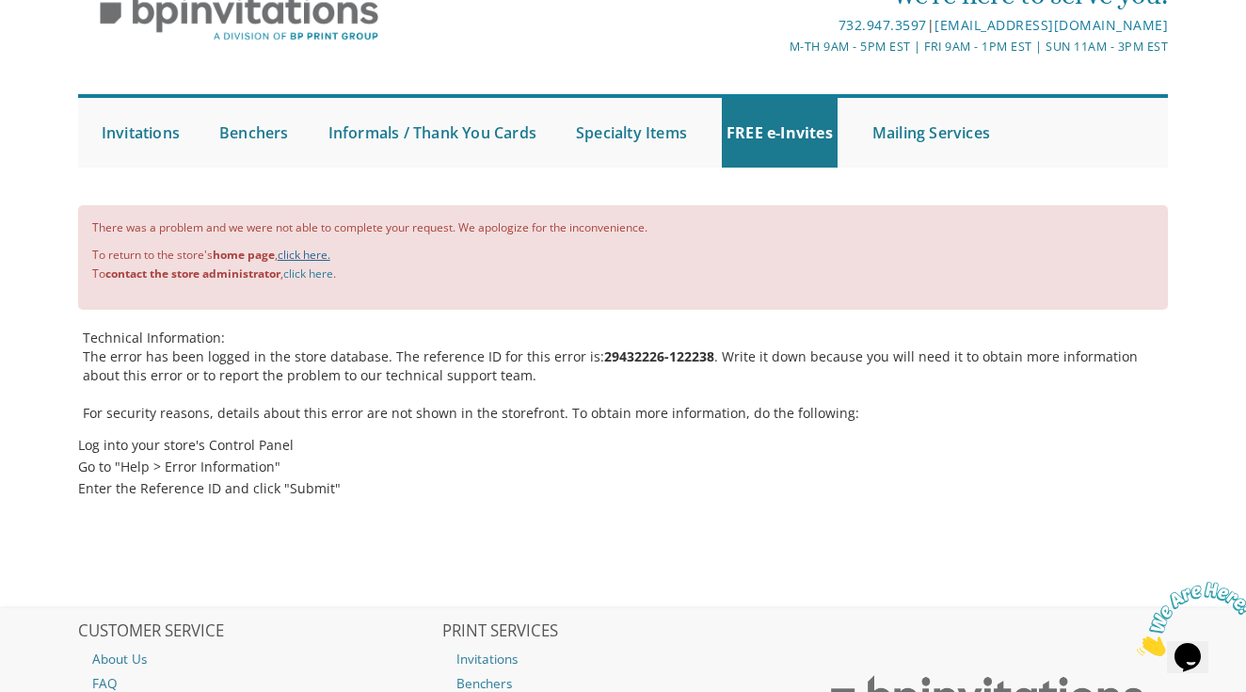
click at [299, 249] on link "click here." at bounding box center [304, 255] width 53 height 16
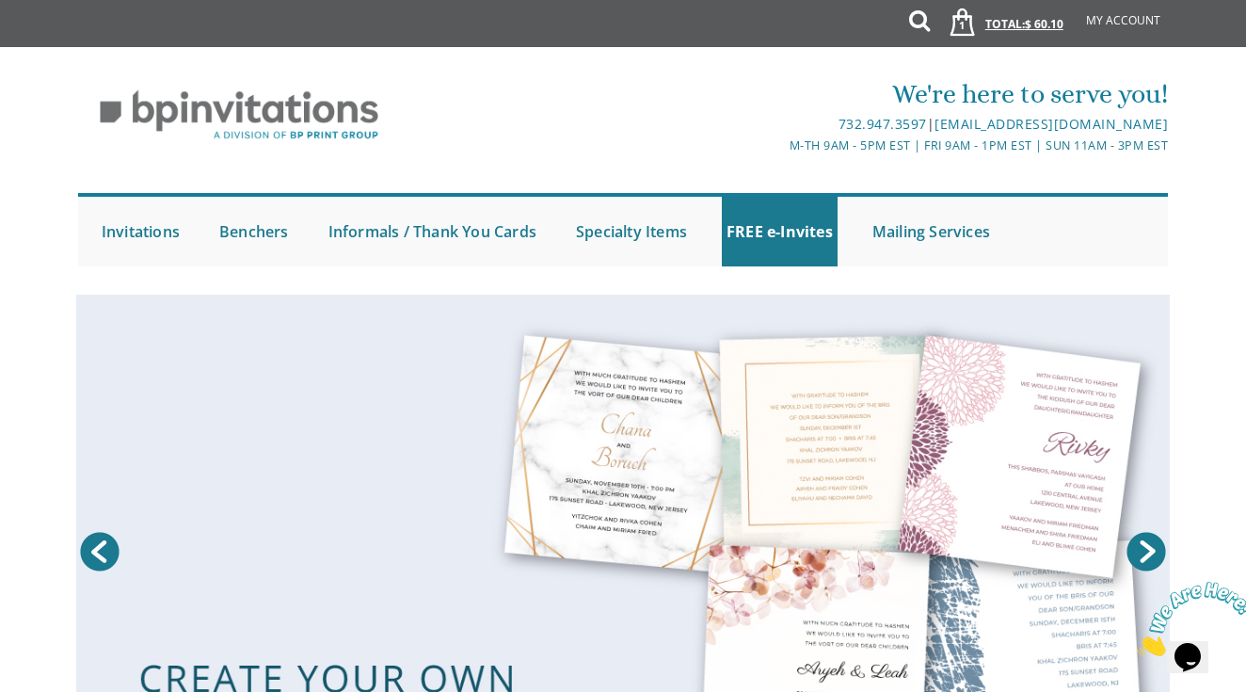
click at [1019, 20] on link "1 Total: $ 60.10 $ 60.10" at bounding box center [1000, 33] width 145 height 66
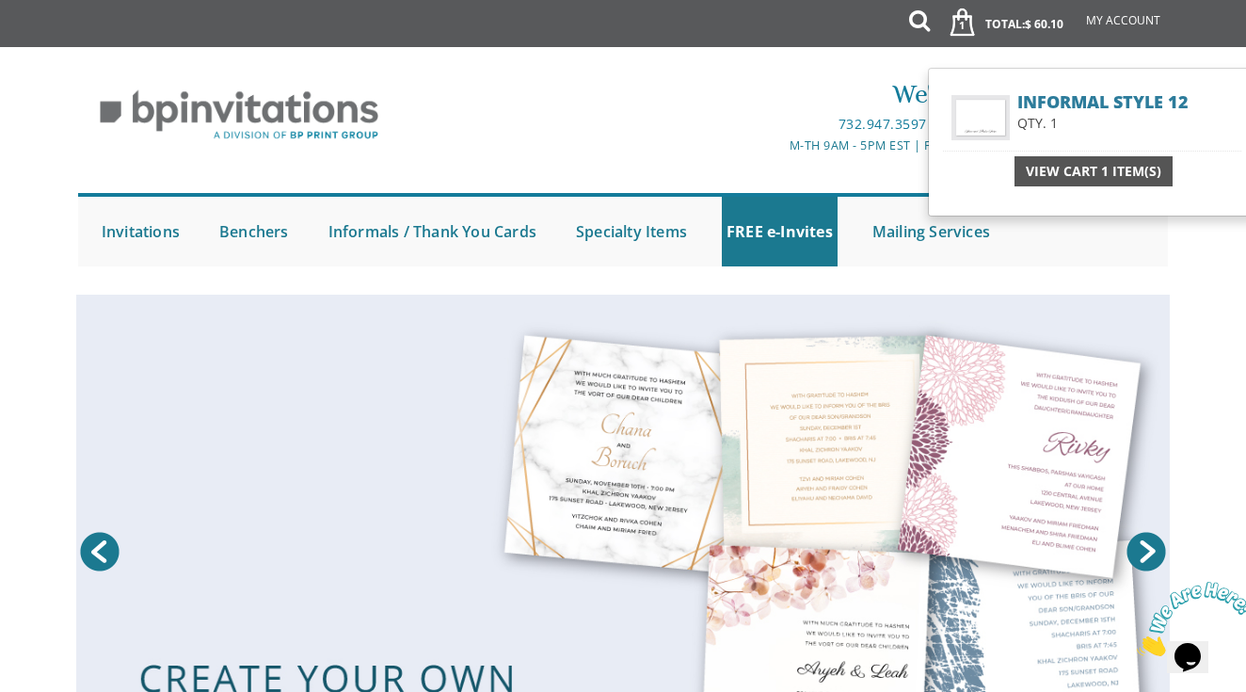
click at [1069, 161] on div "View Cart 1 Item(s)" at bounding box center [1094, 171] width 158 height 30
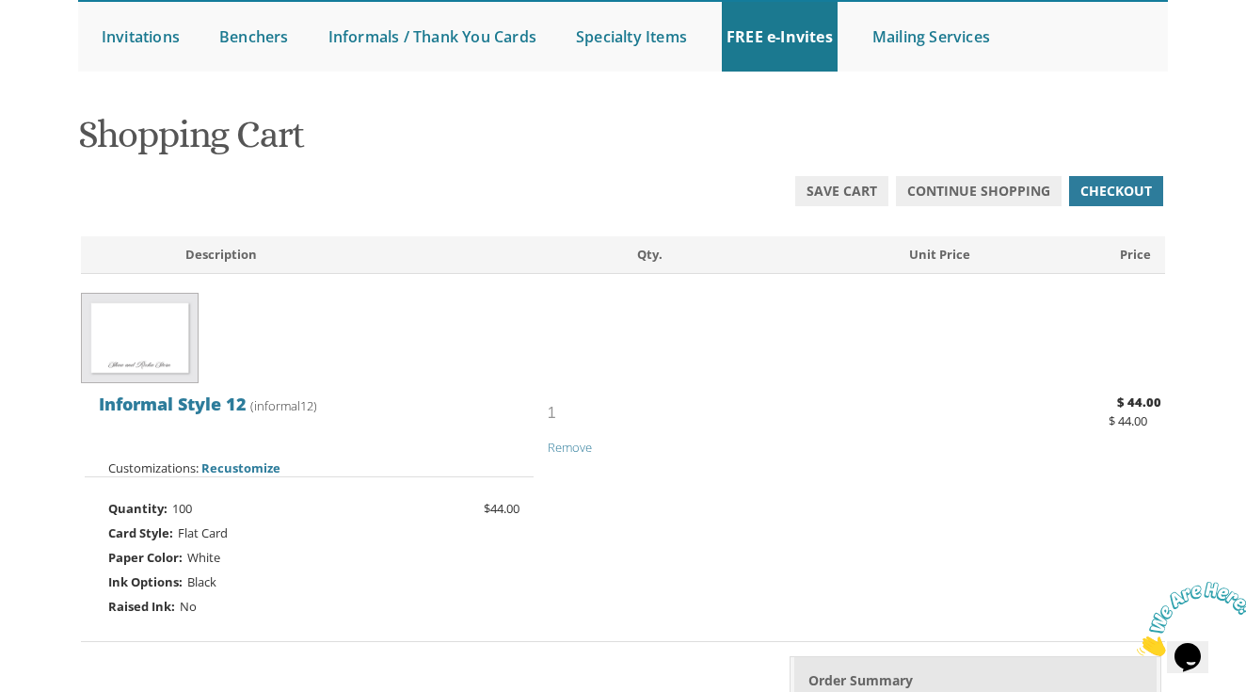
scroll to position [605, 0]
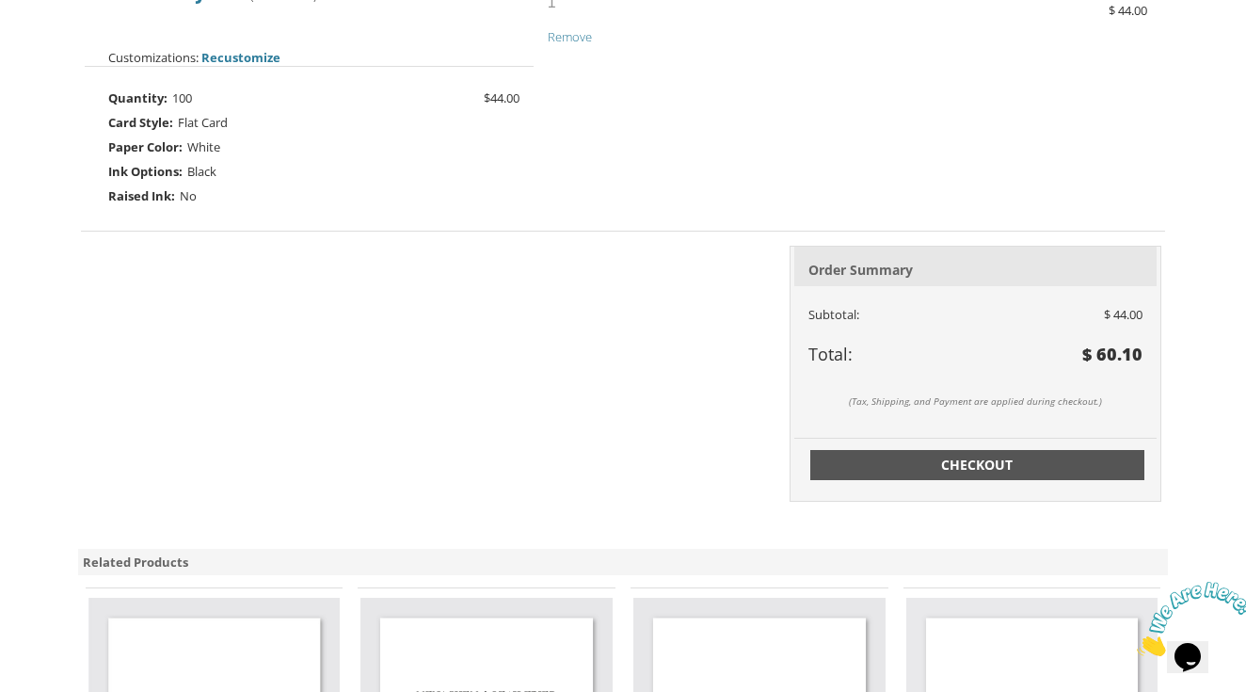
click at [1057, 450] on link "Checkout" at bounding box center [978, 465] width 335 height 30
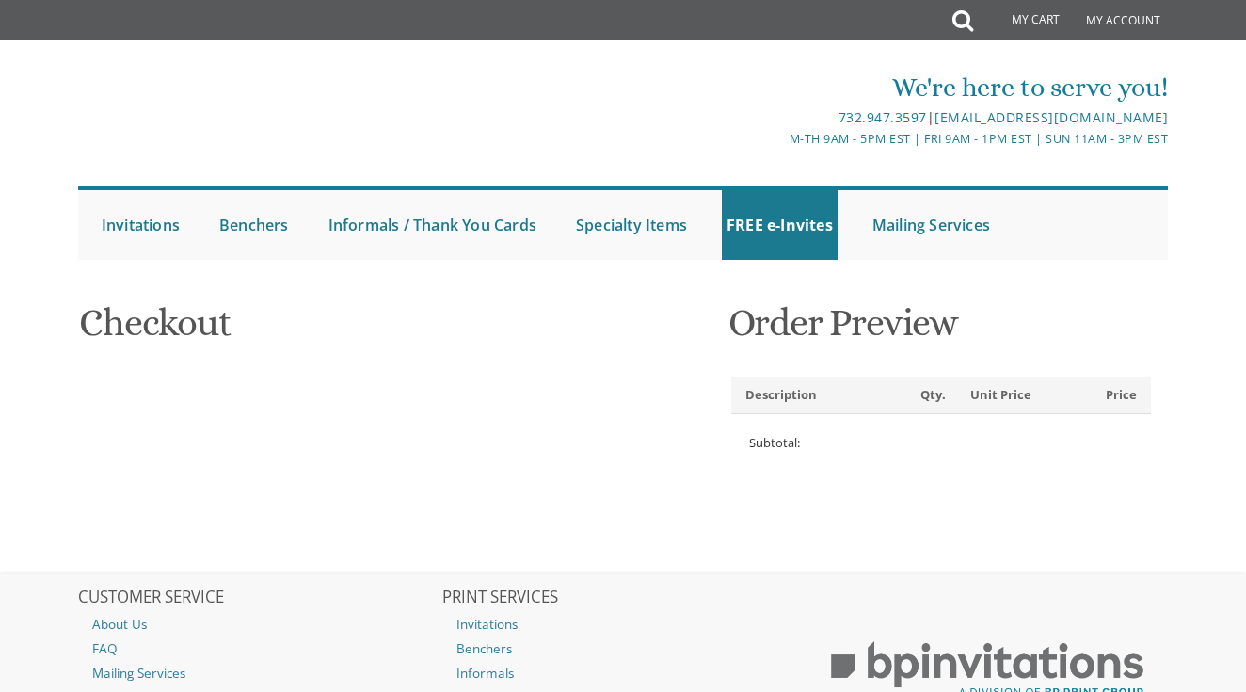
select select
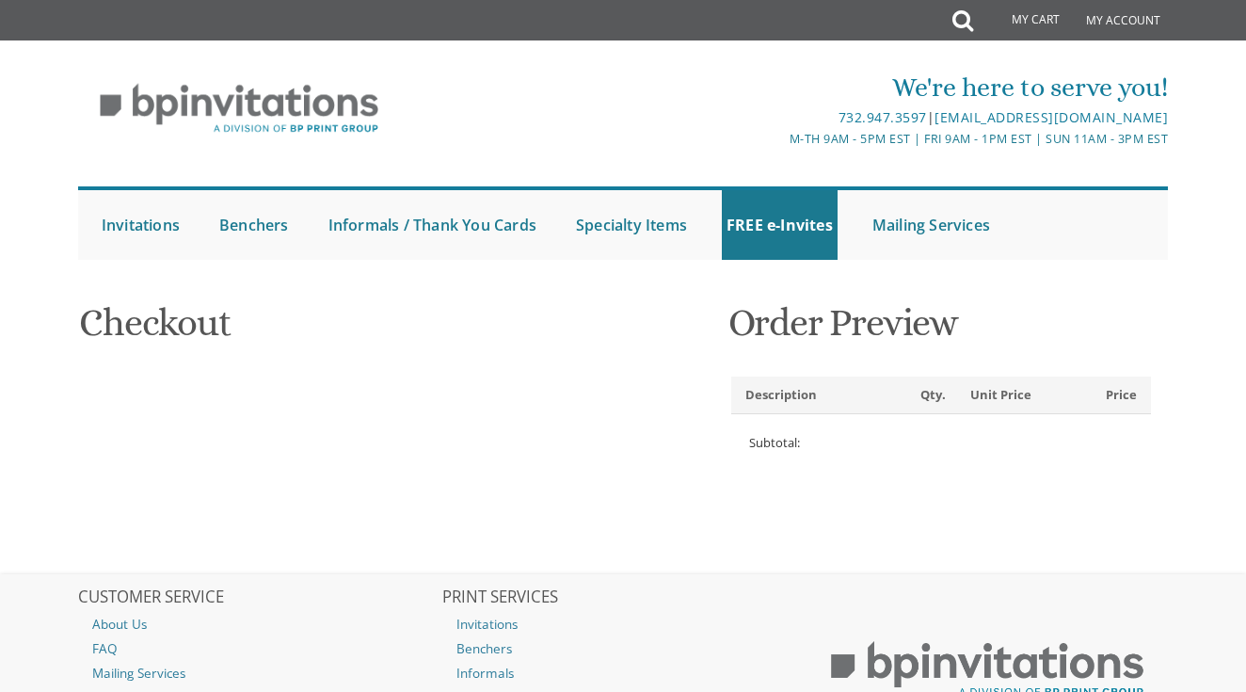
type input "berkowitz1017@gmail.com"
type input "Dina"
type input "Wolf"
type input "20 DEERWOOD RD"
type input "SPRING VALLEY"
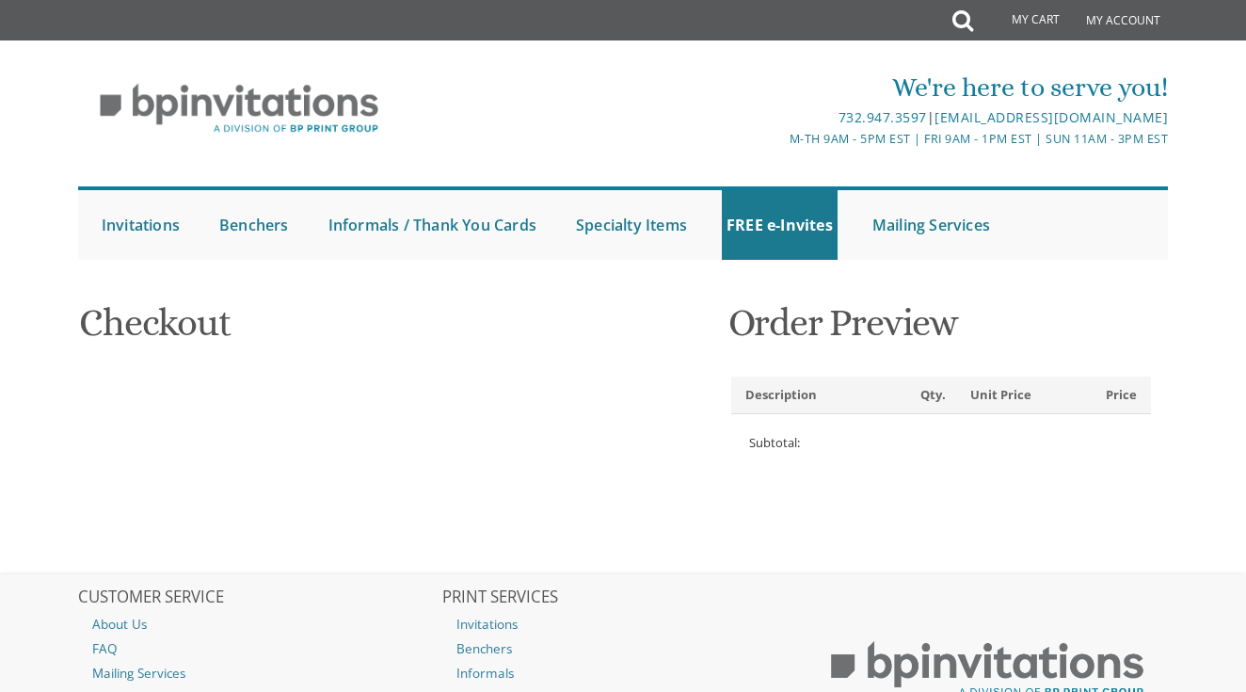
type input "10977-1003"
select select "US"
select select "NY"
type input "3236136152"
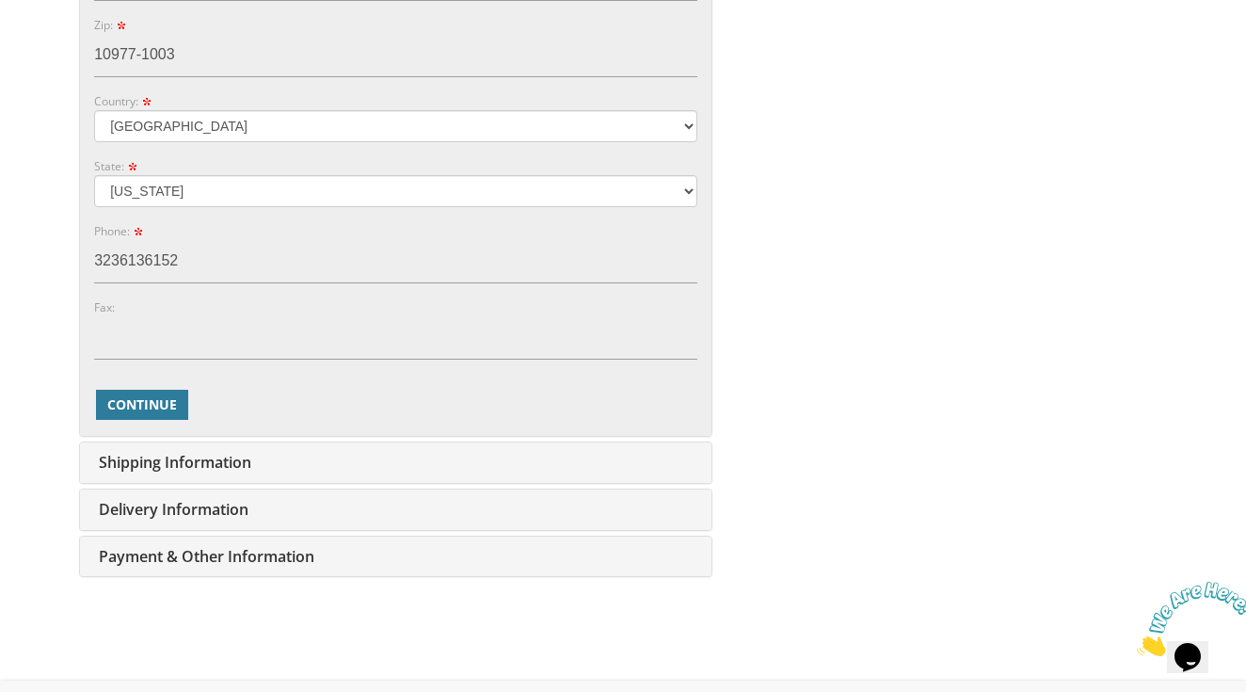
scroll to position [1228, 0]
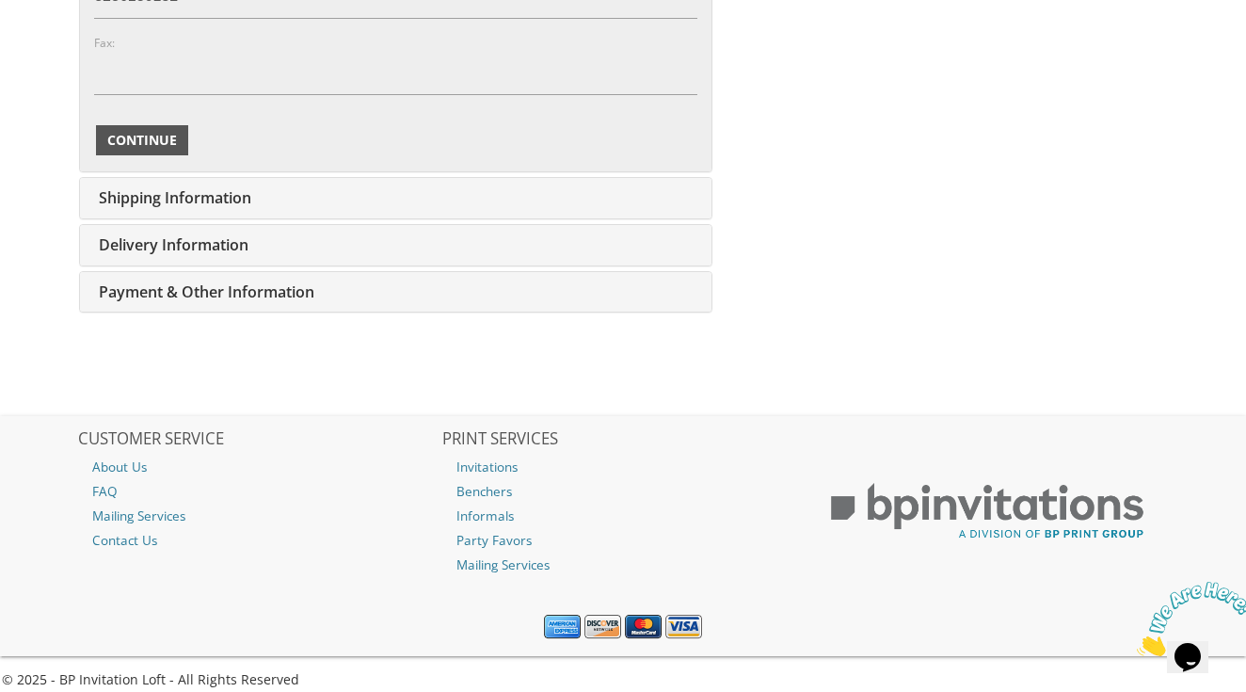
click at [132, 141] on span "Continue" at bounding box center [142, 140] width 70 height 19
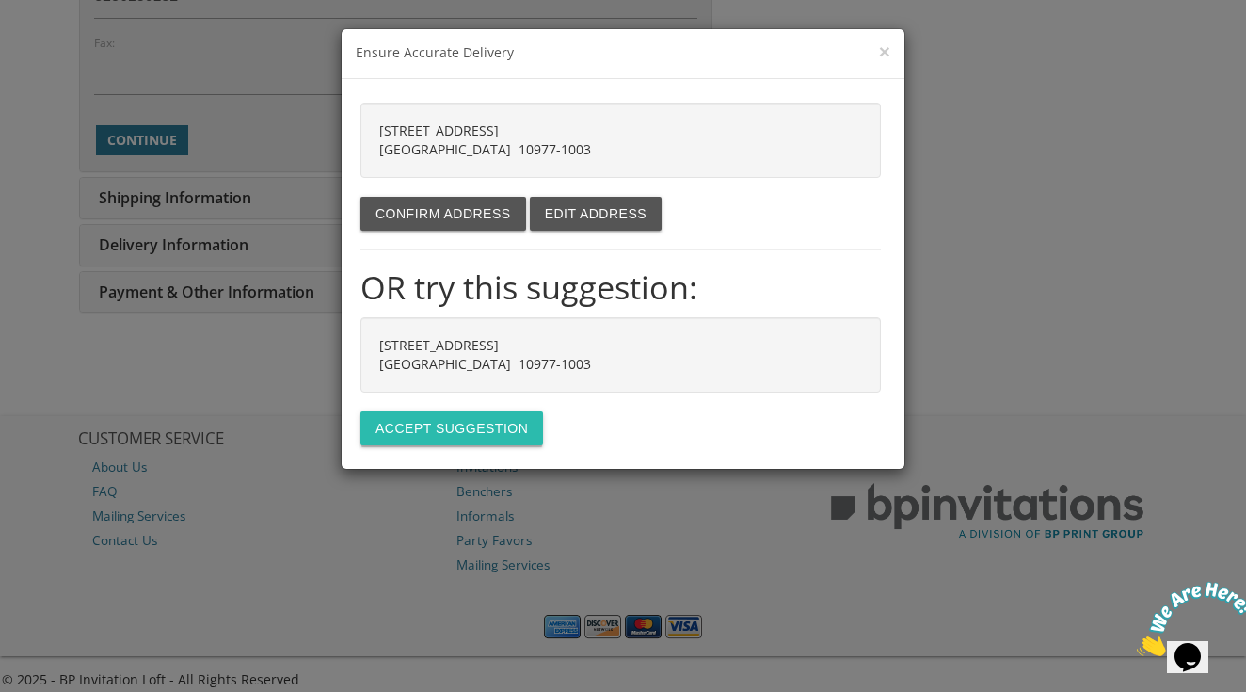
click at [450, 424] on button "Accept suggestion" at bounding box center [452, 428] width 183 height 34
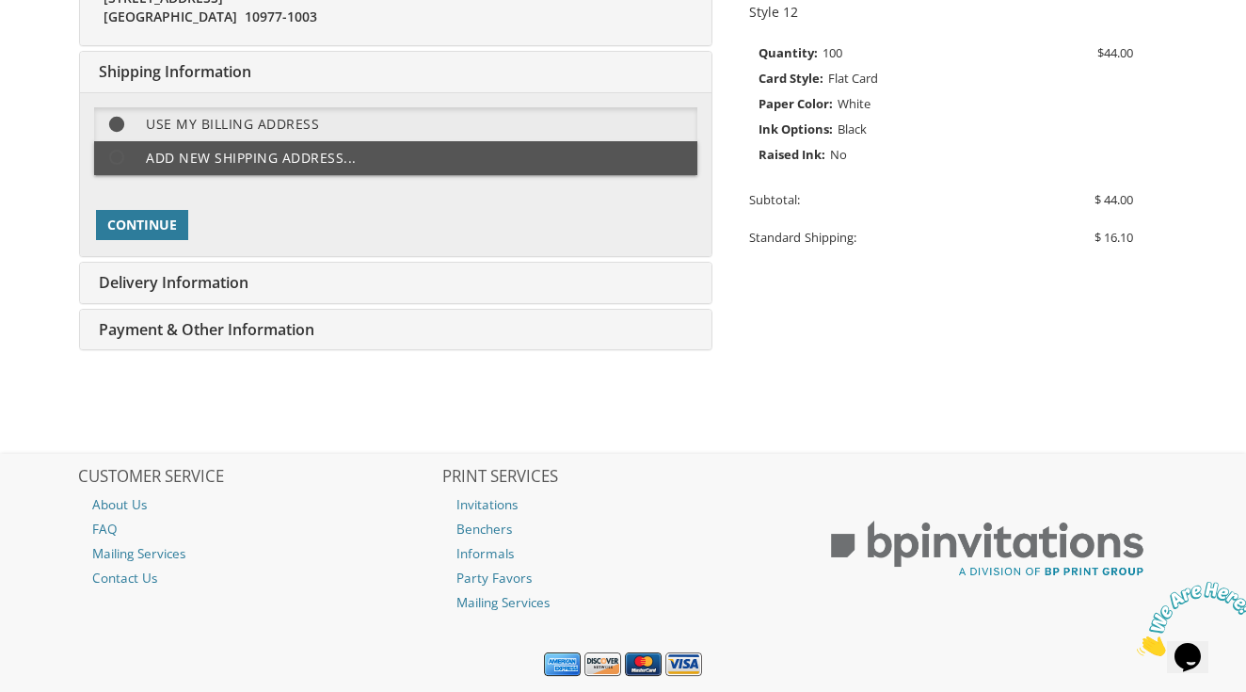
scroll to position [465, 0]
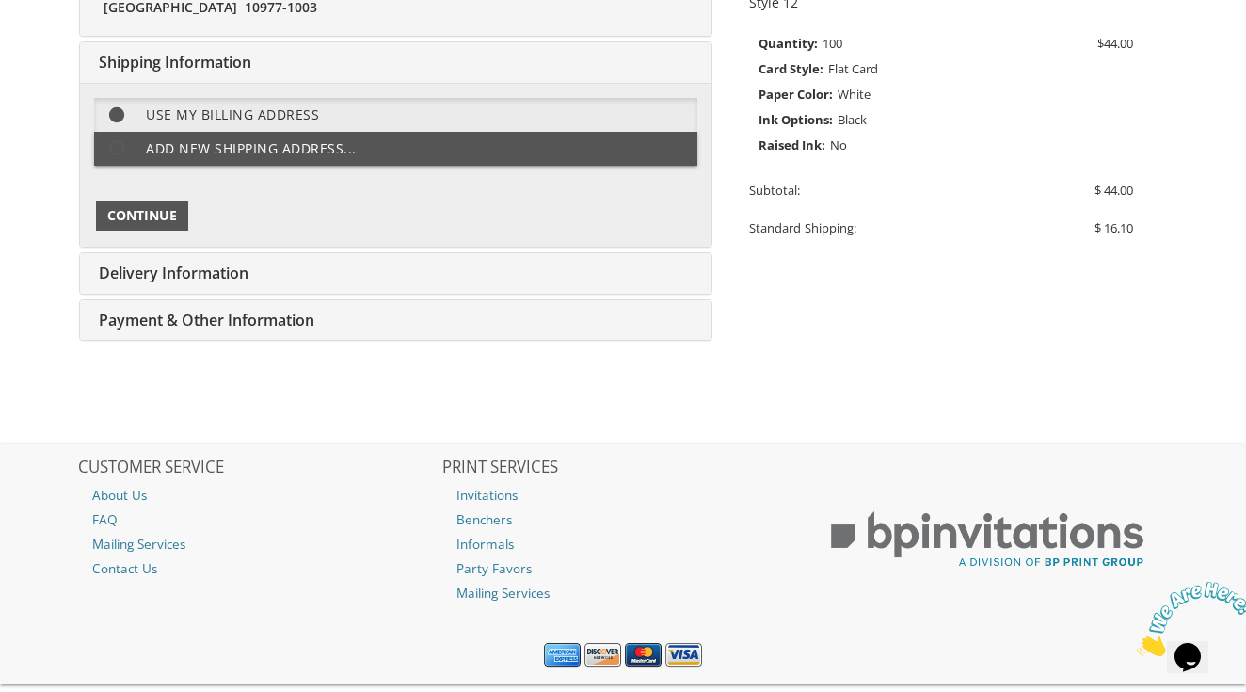
click at [153, 206] on span "Continue" at bounding box center [142, 215] width 70 height 19
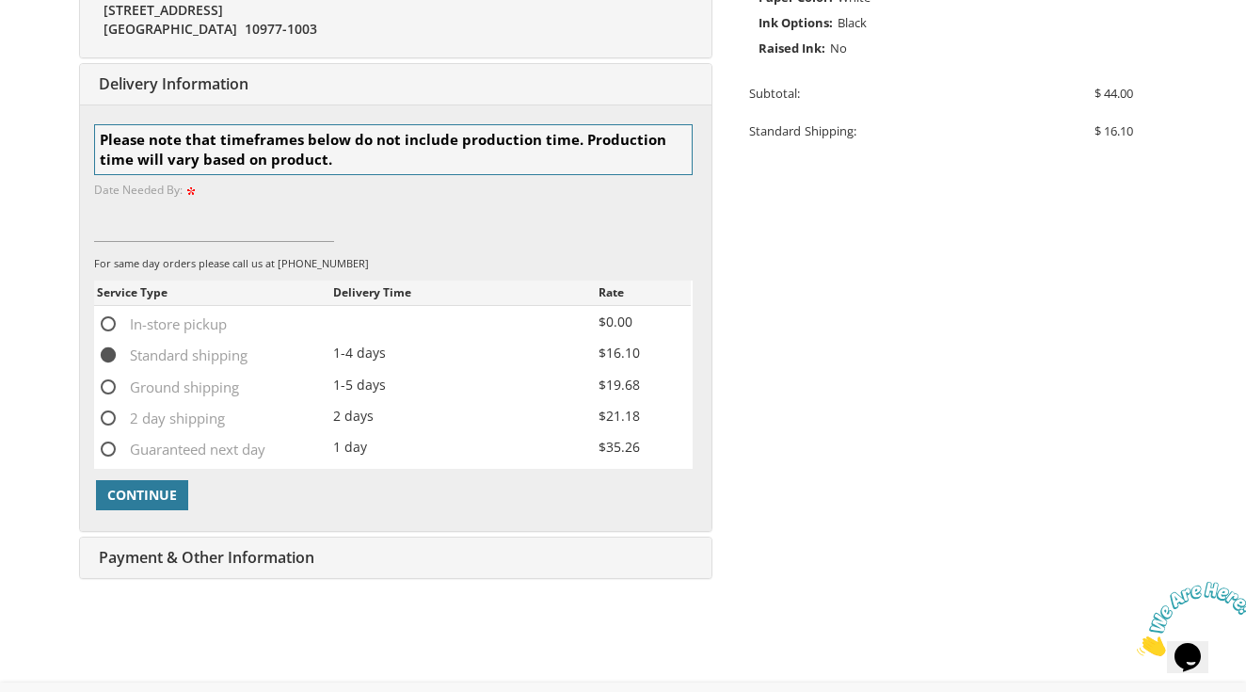
scroll to position [583, 0]
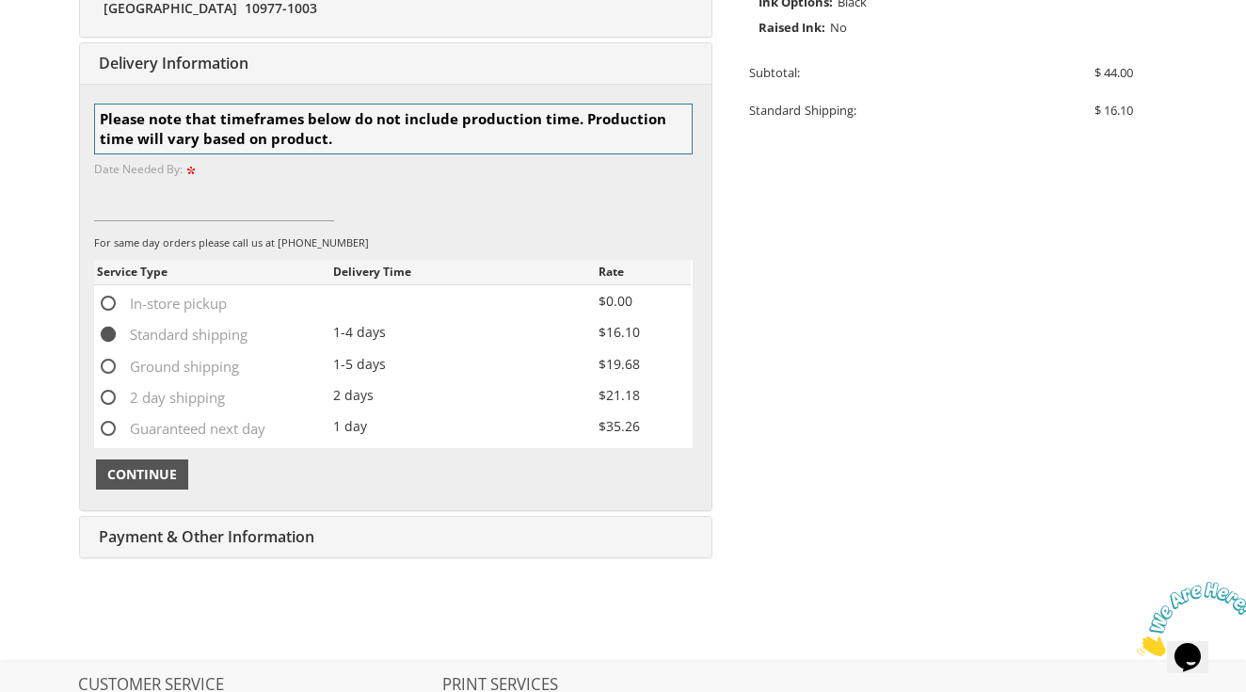
click at [144, 474] on button "Continue" at bounding box center [142, 474] width 92 height 30
type input "any"
click at [142, 468] on span "Continue" at bounding box center [142, 474] width 70 height 19
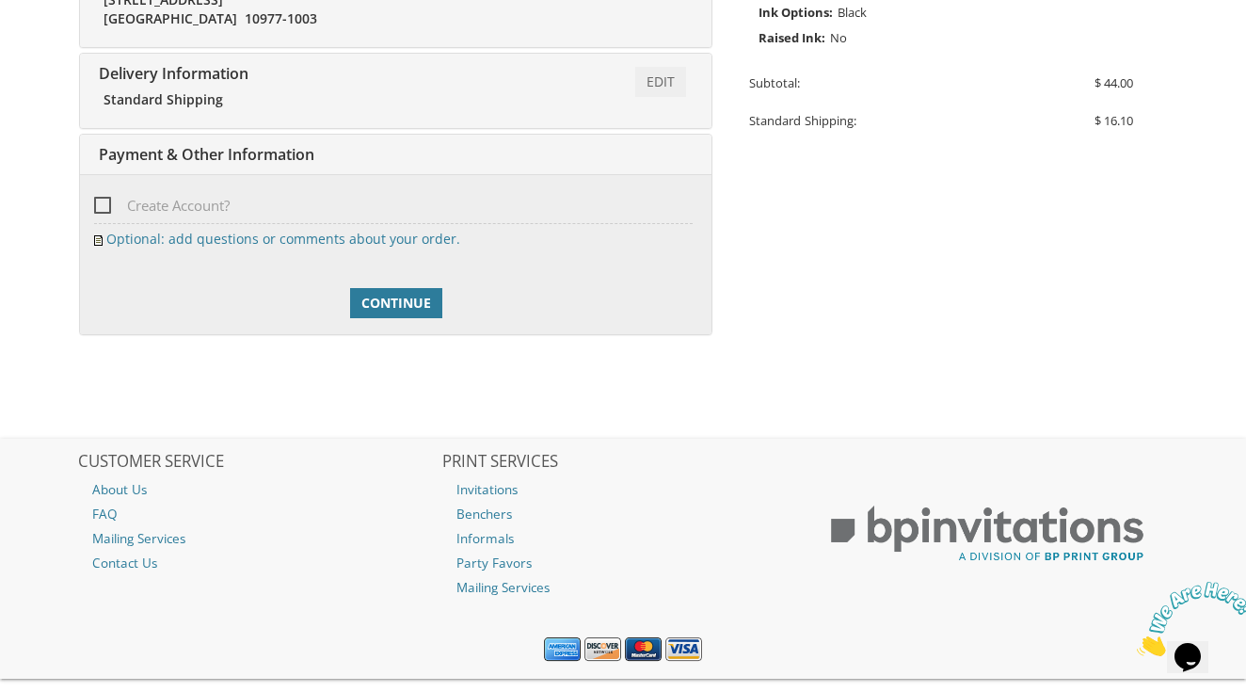
scroll to position [602, 0]
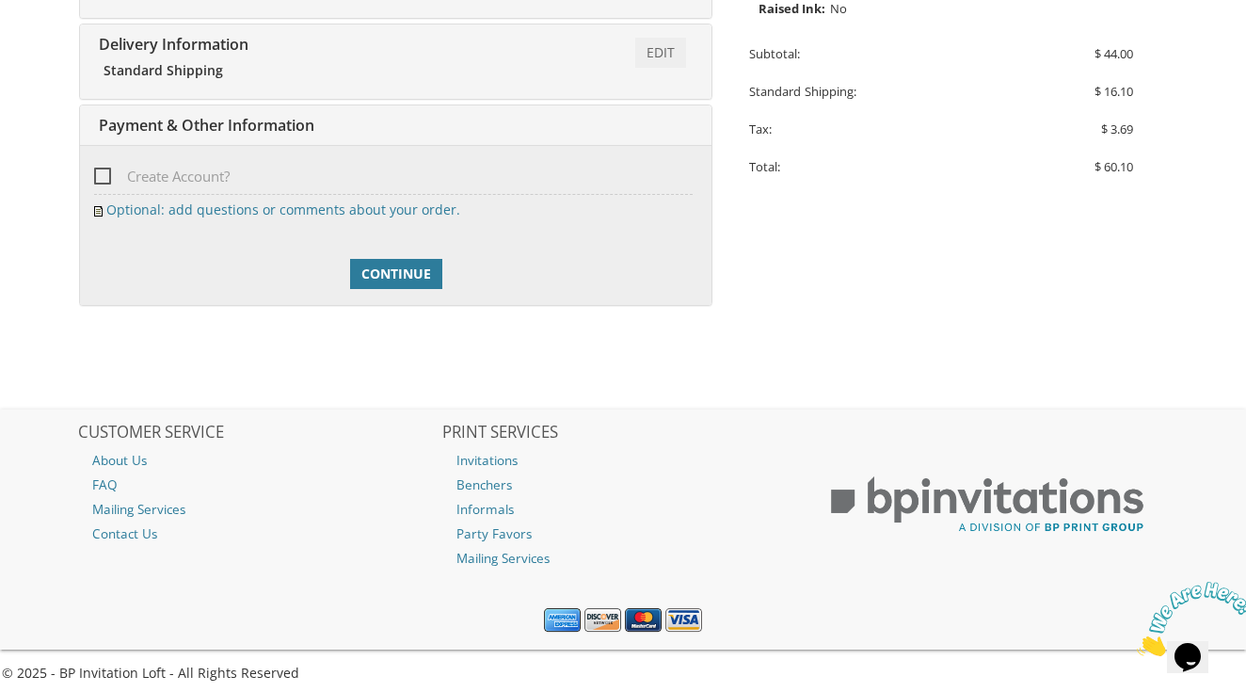
click at [100, 165] on span "Create Account?" at bounding box center [162, 177] width 136 height 24
click at [100, 169] on input "Create Account?" at bounding box center [100, 175] width 12 height 12
checkbox input "true"
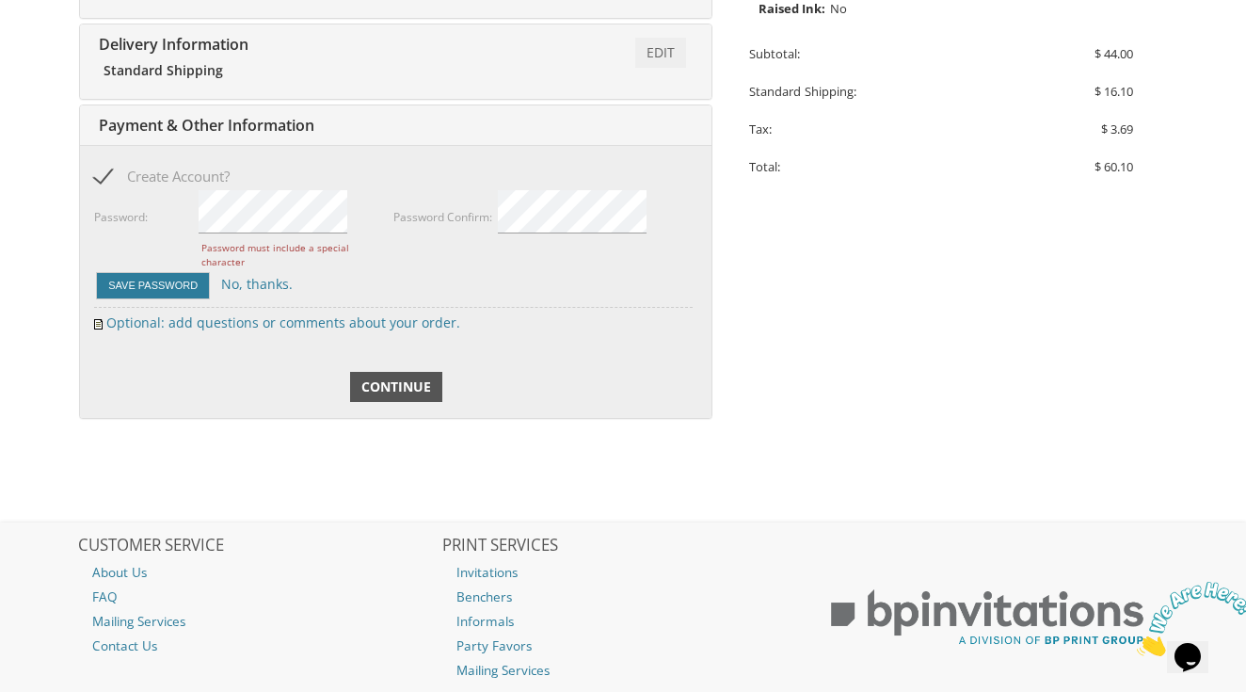
click at [393, 377] on span "Continue" at bounding box center [396, 386] width 70 height 19
